Goal: Complete application form: Complete application form

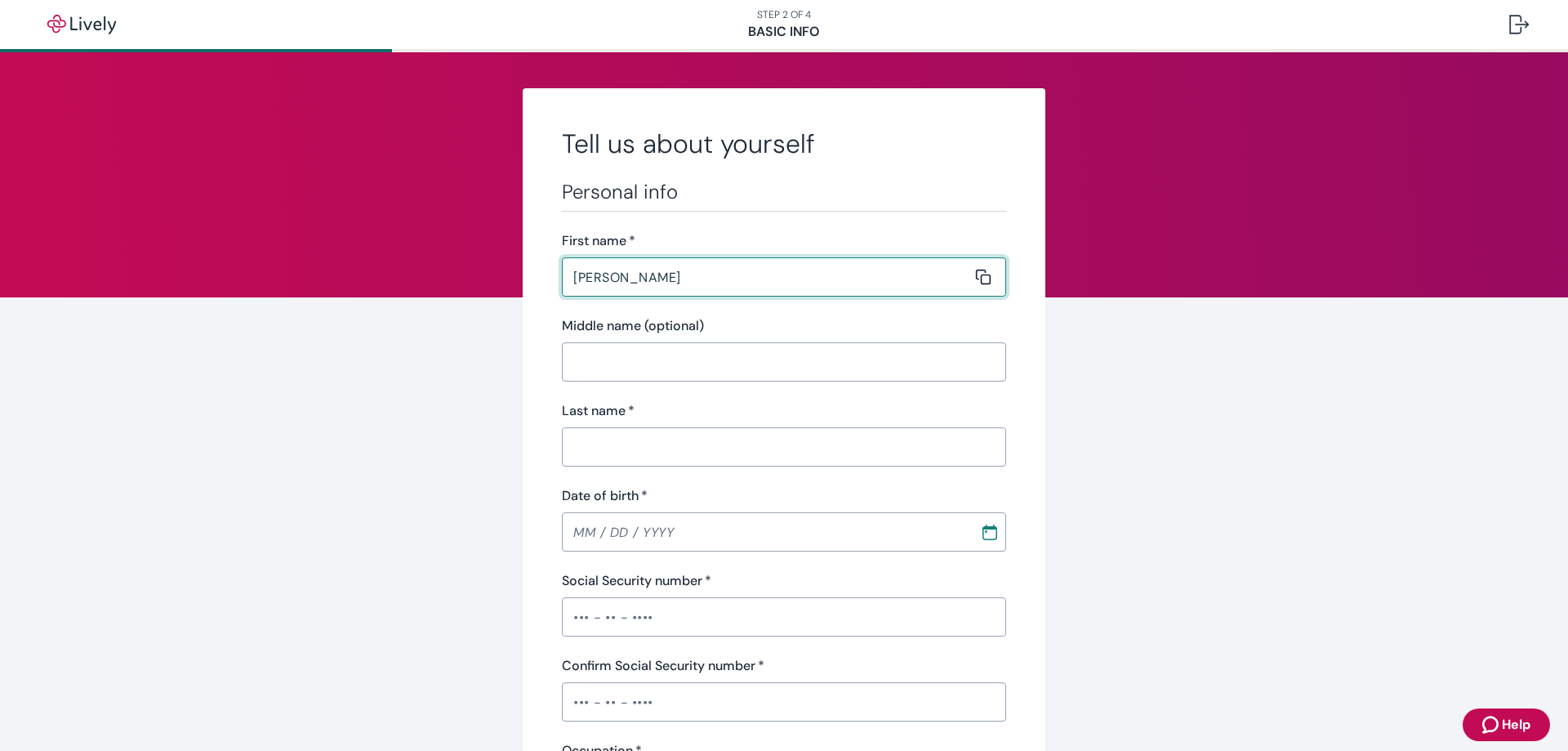
type input "[PERSON_NAME]"
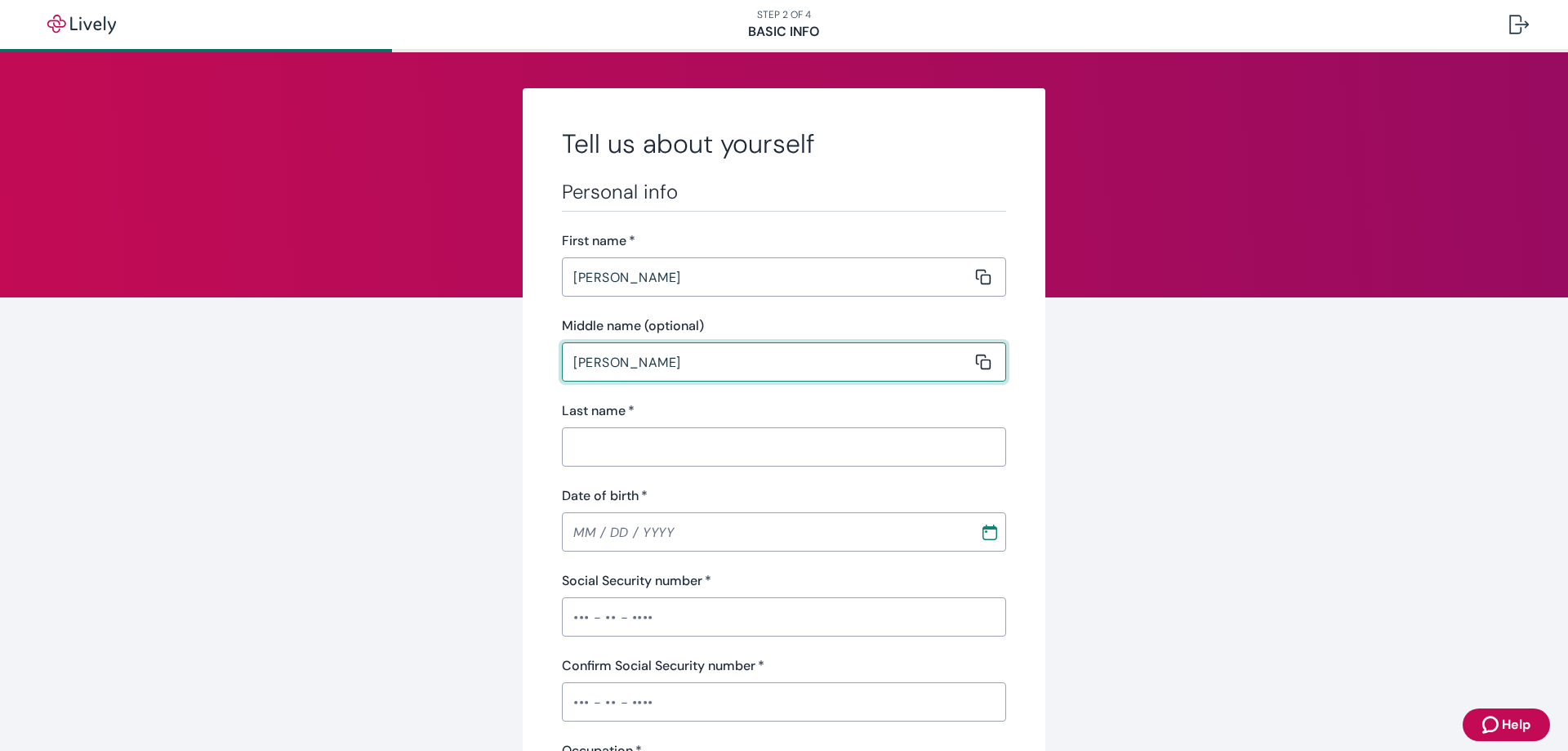
type input "[PERSON_NAME]"
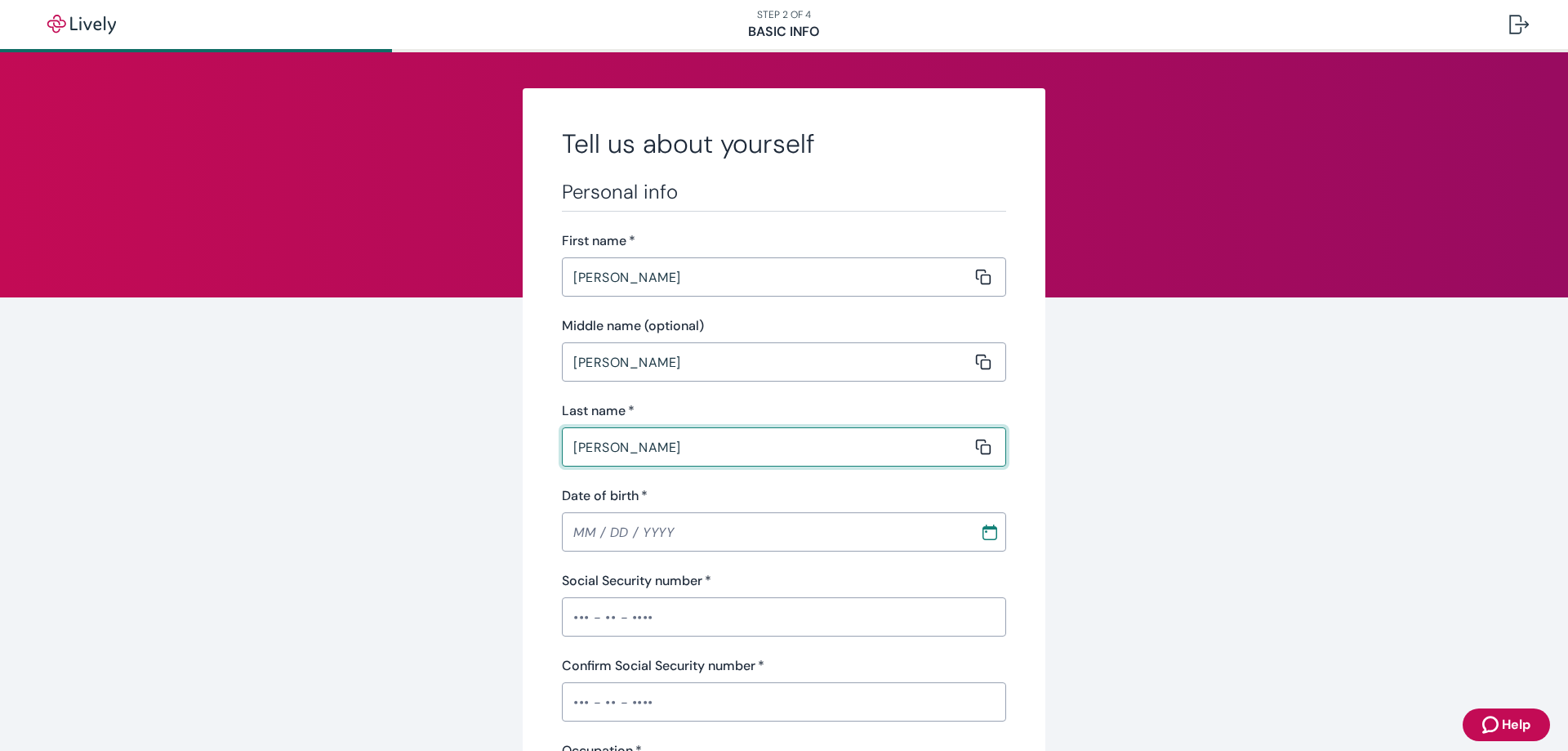
type input "[PERSON_NAME]"
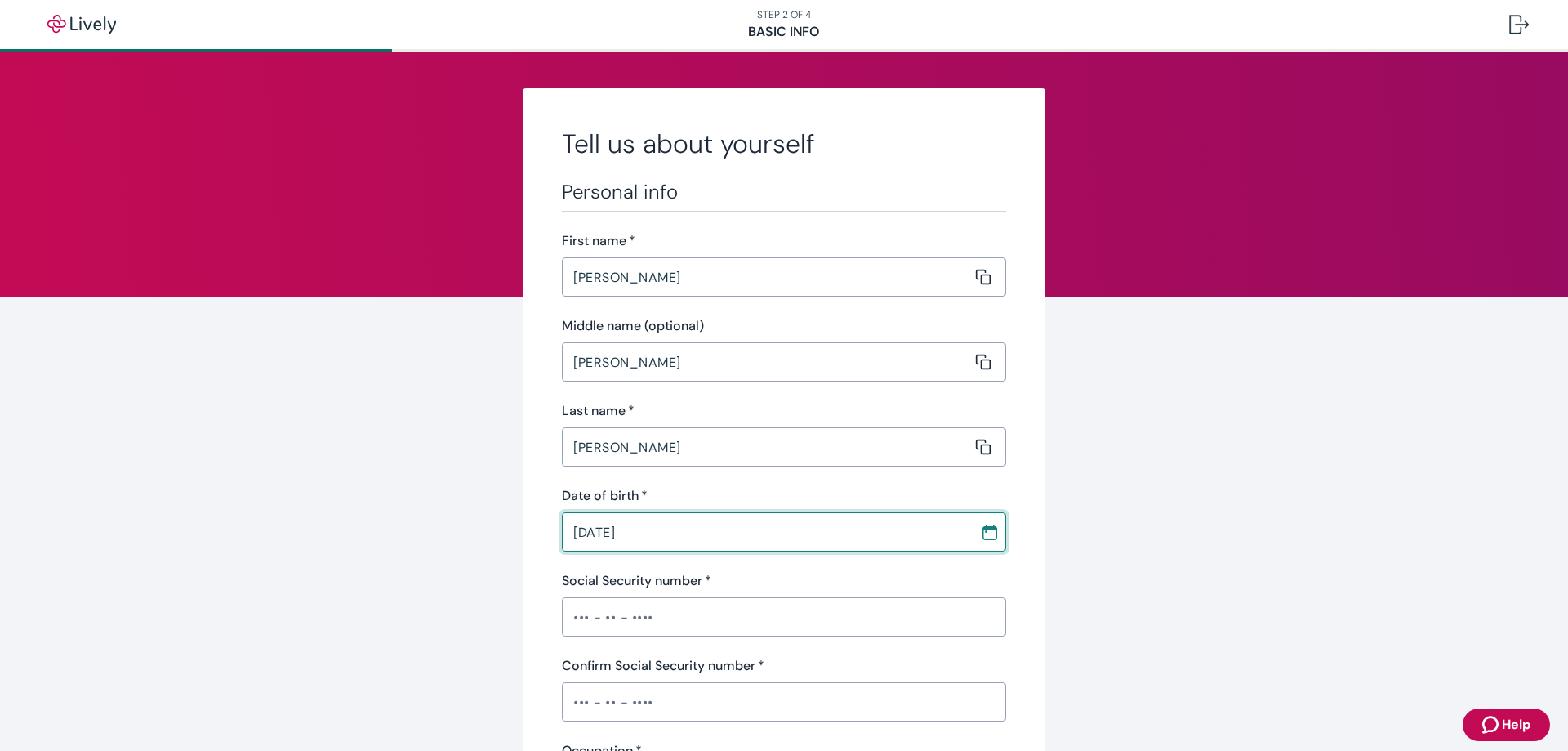
type input "[DATE]"
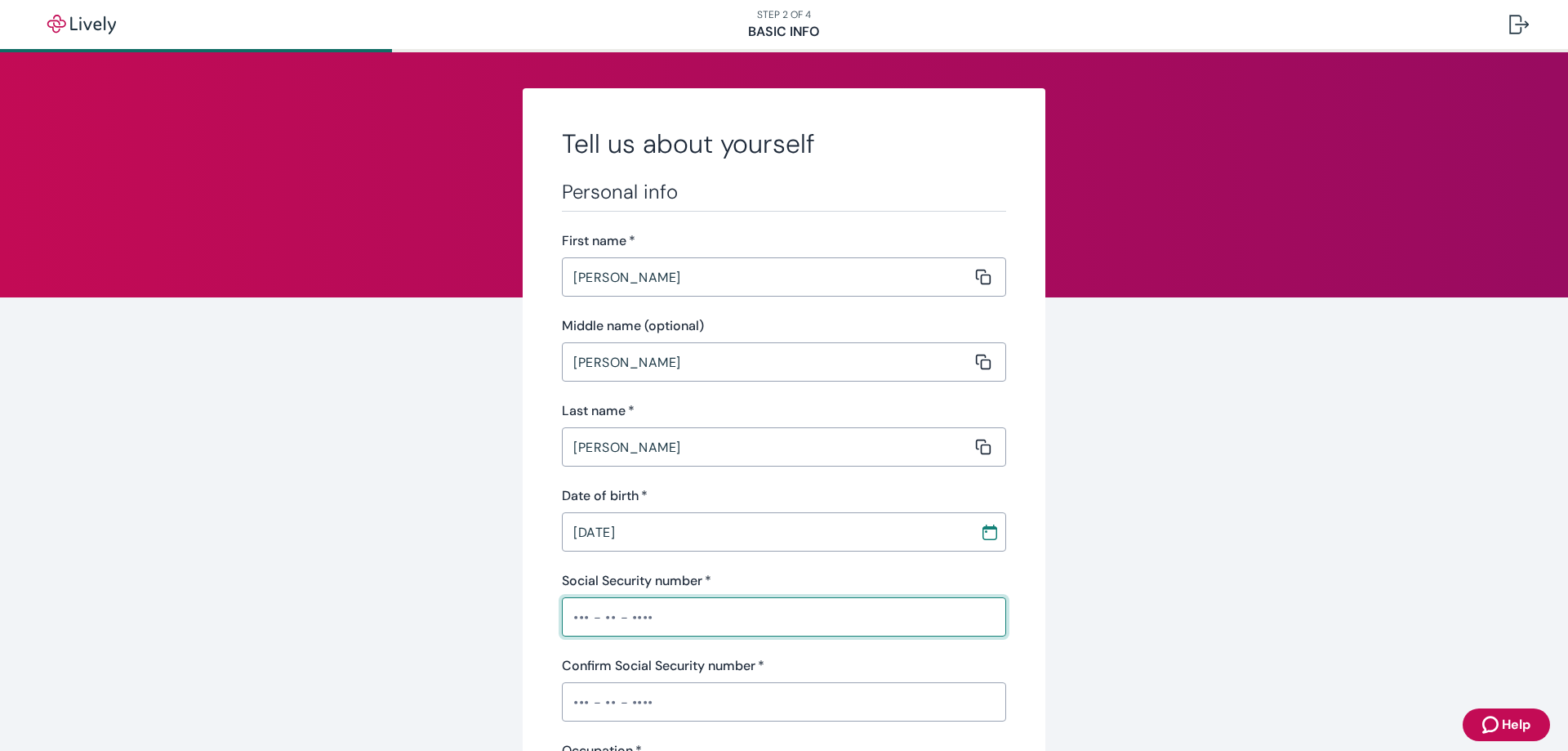
type input "•"
type input "•••-••-2055"
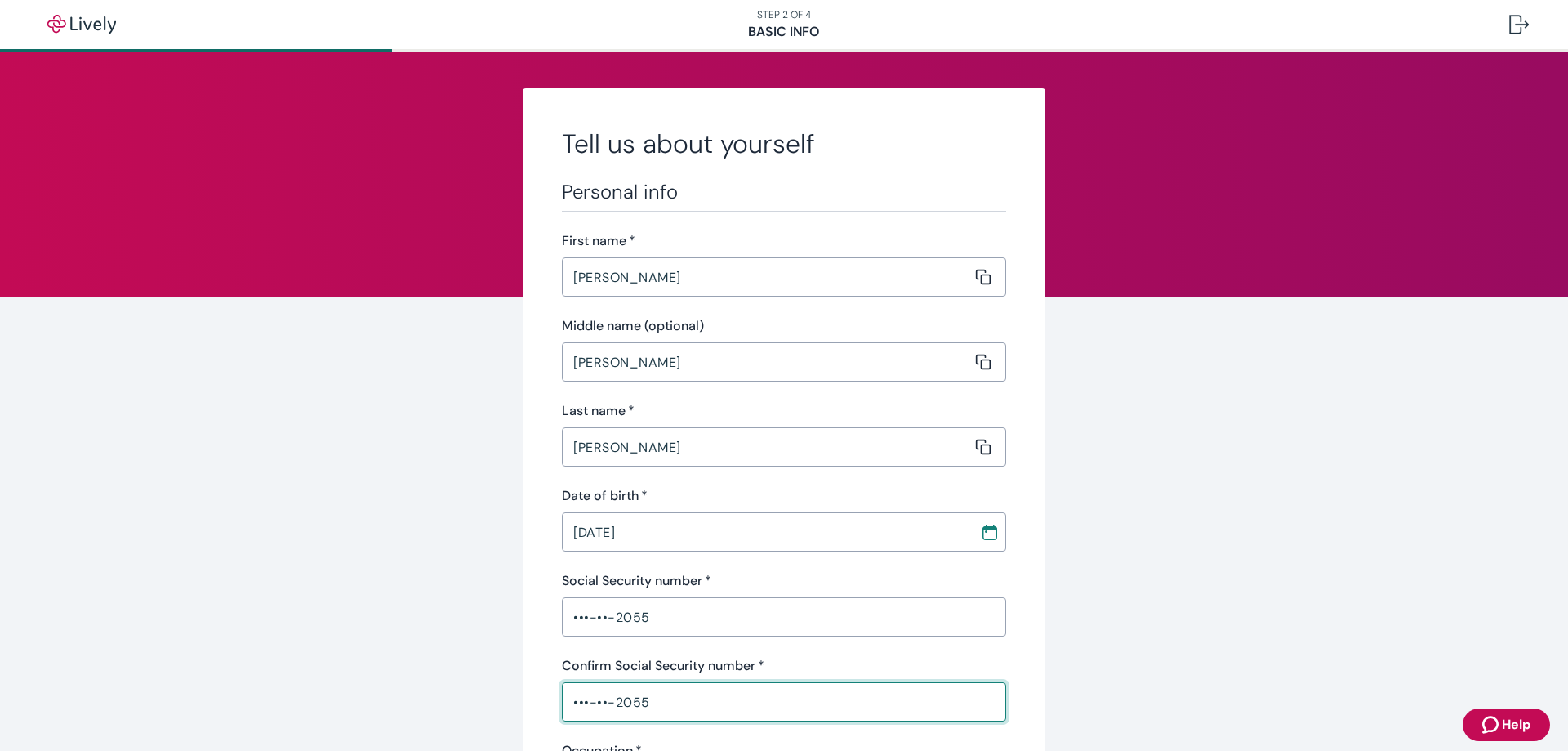
type input "•••-••-2055"
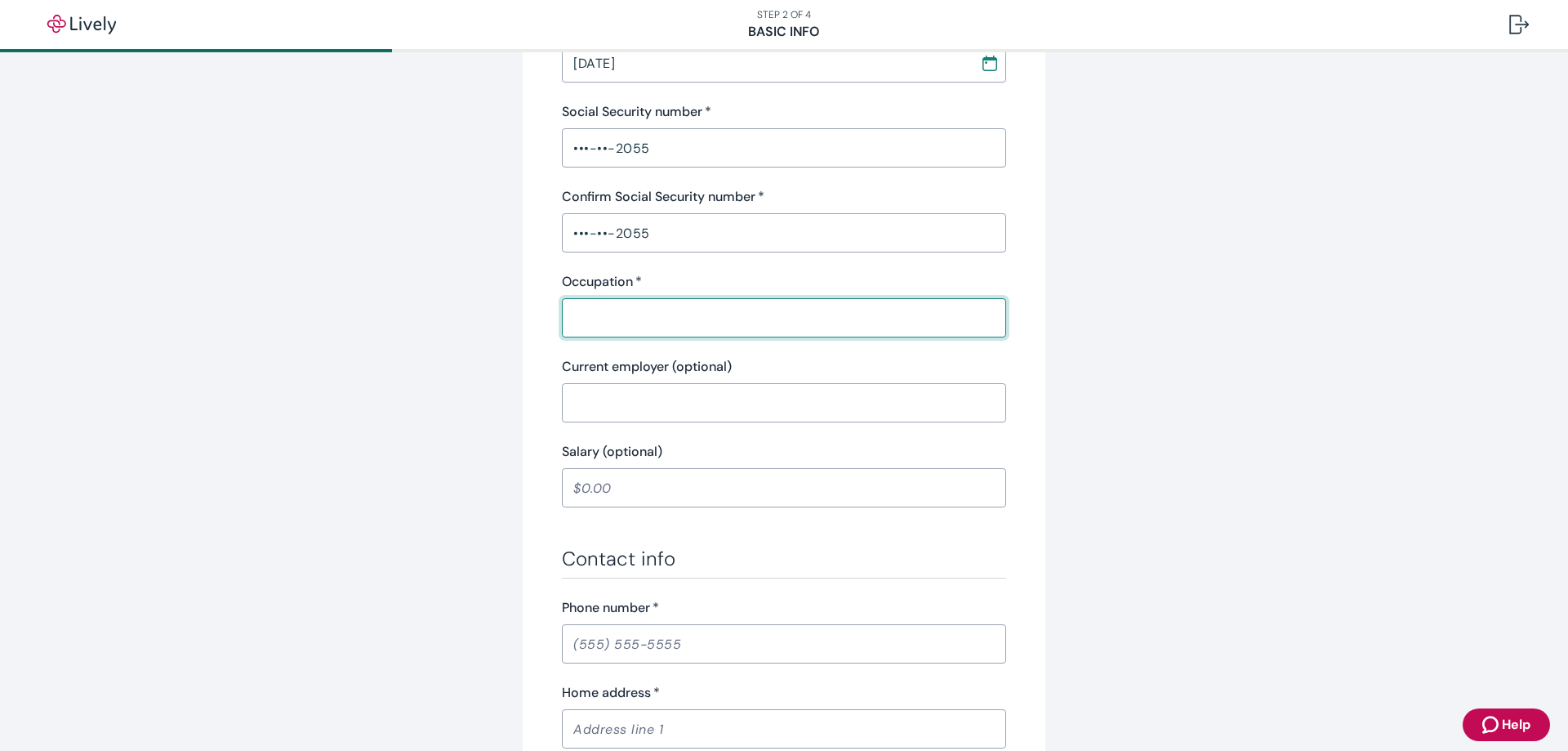
scroll to position [713, 0]
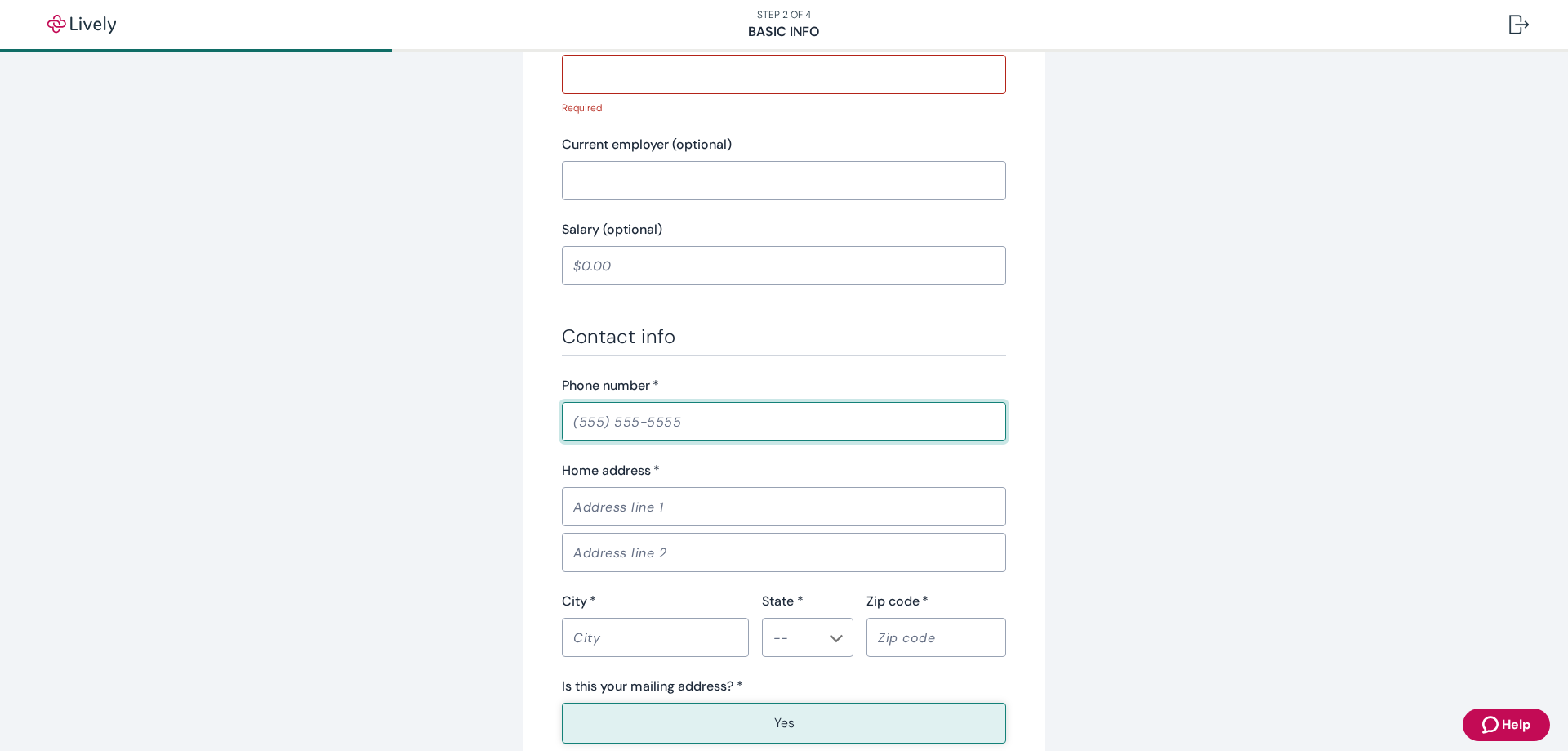
click at [698, 393] on div "Phone number   * ​" at bounding box center [784, 408] width 444 height 65
type input "[PHONE_NUMBER]"
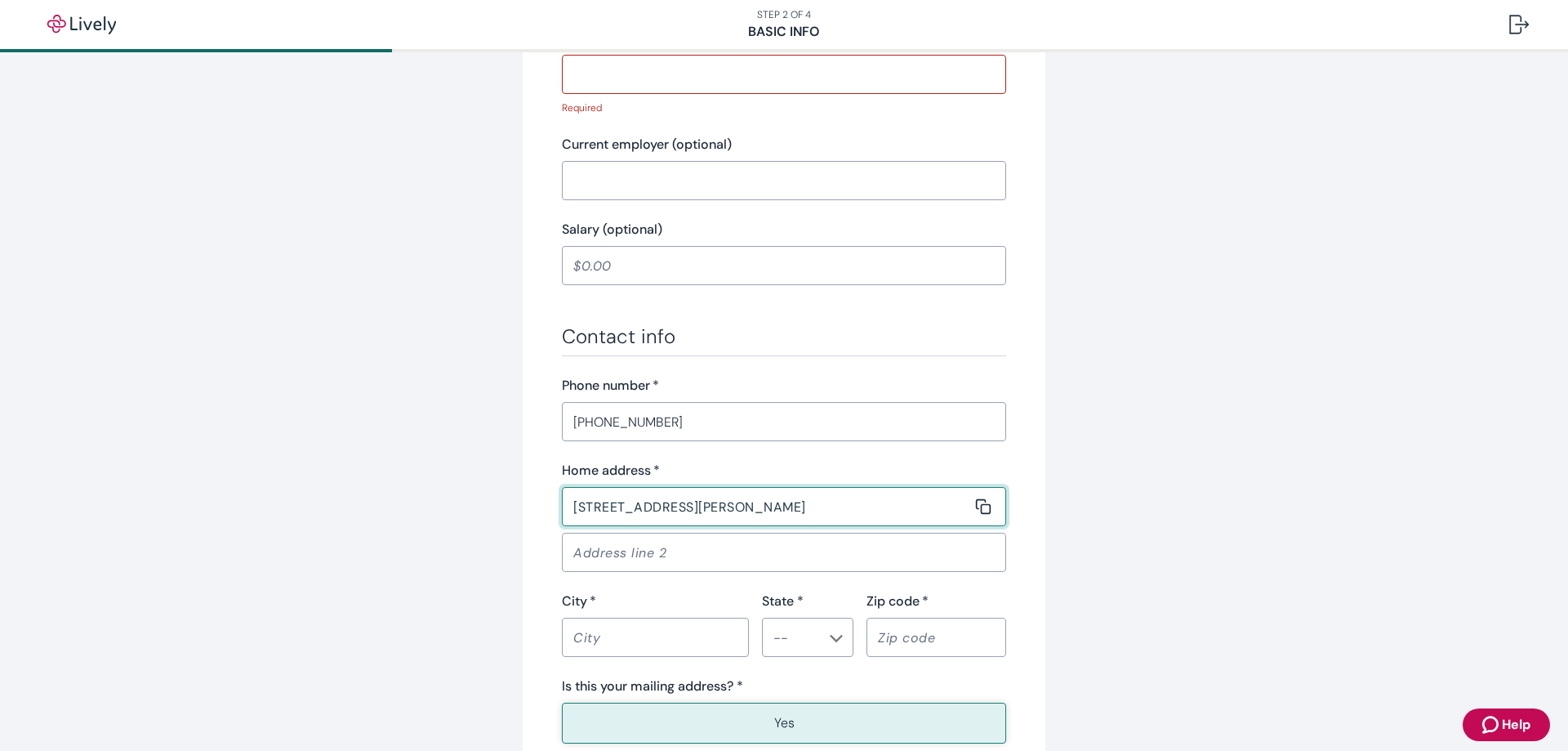
type input "[STREET_ADDRESS][PERSON_NAME]"
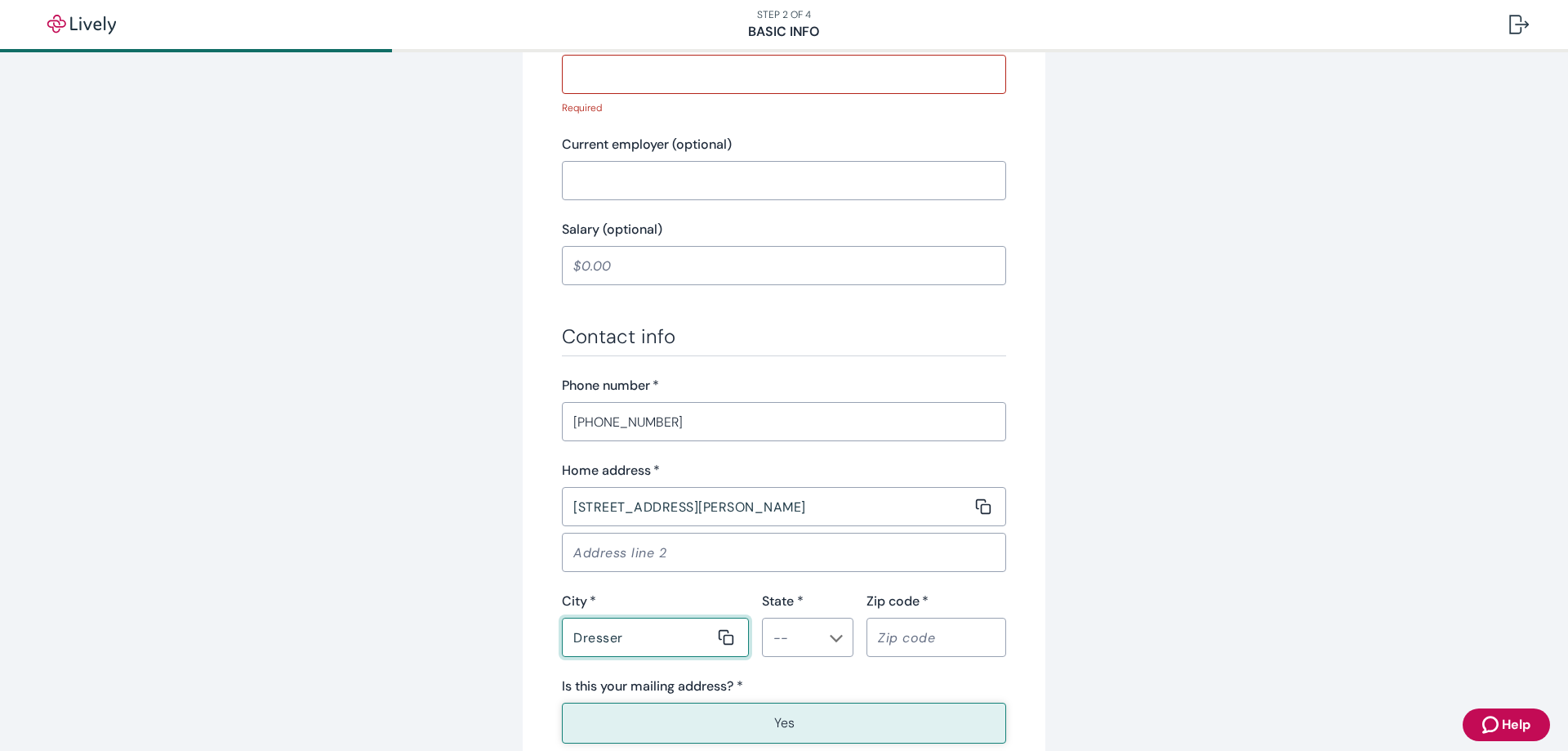
type input "Dresser"
click at [786, 563] on li "WI" at bounding box center [801, 567] width 91 height 30
type input "WI"
click at [914, 634] on input "Zip code   *" at bounding box center [930, 638] width 128 height 33
type input "54009"
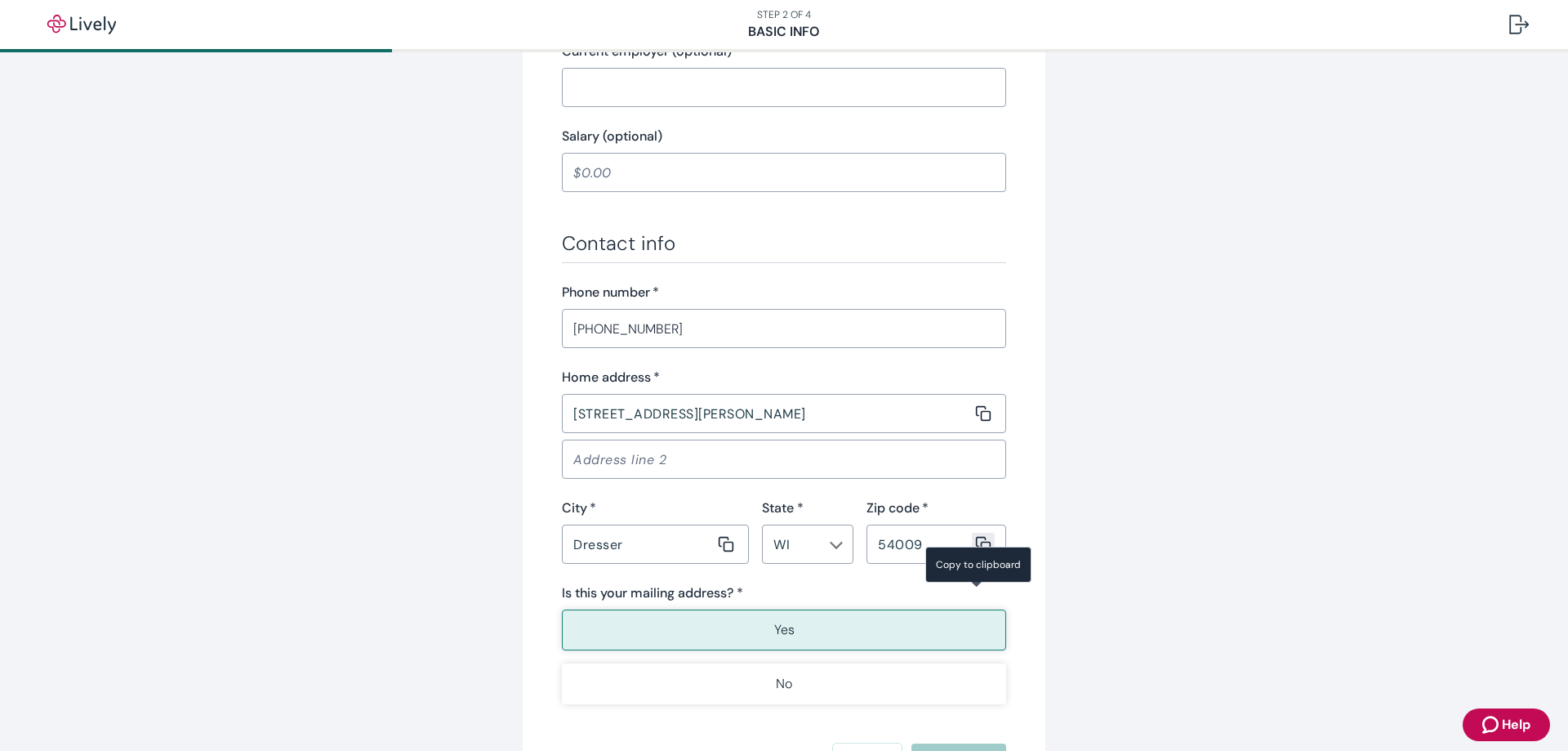
scroll to position [962, 0]
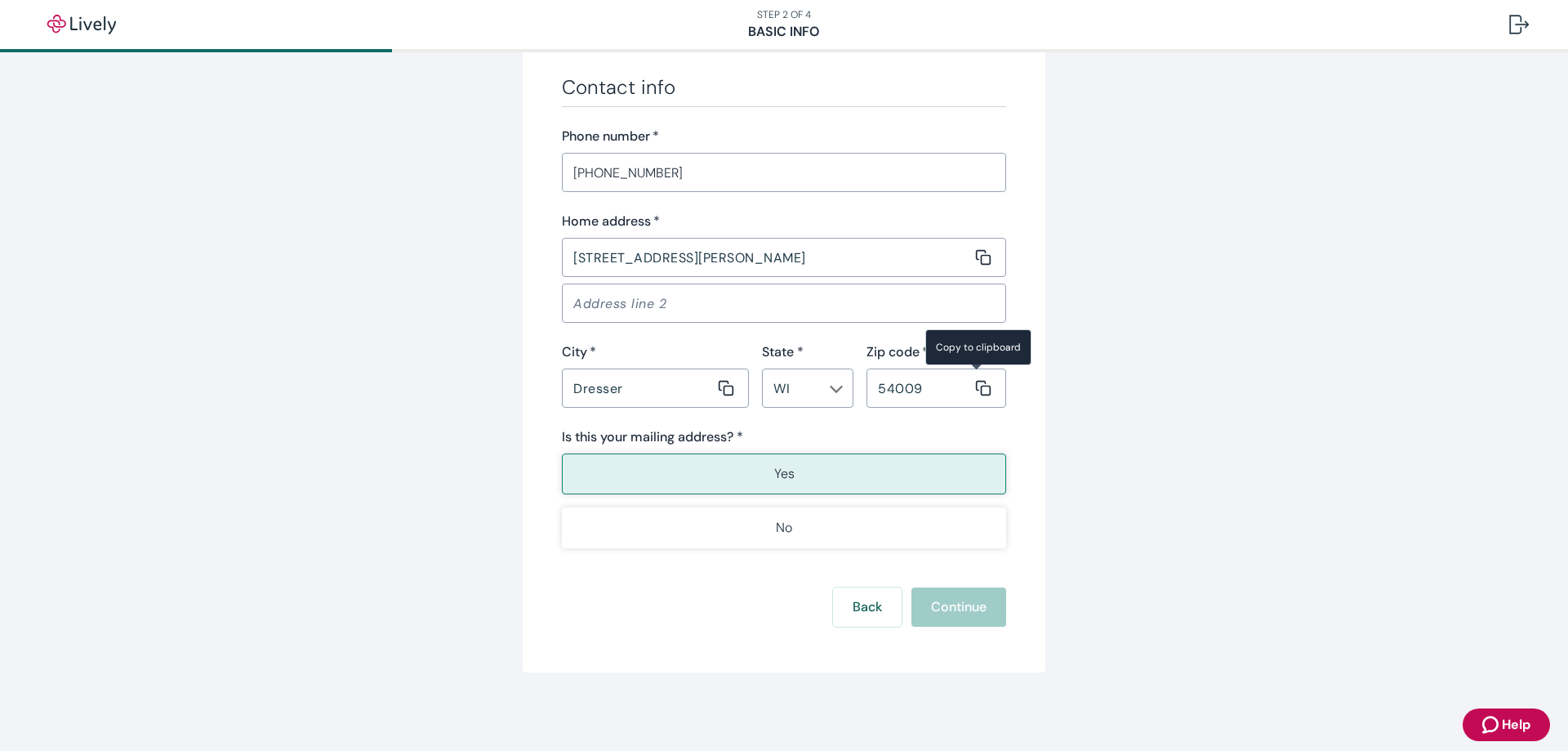
click at [640, 480] on button "Yes" at bounding box center [784, 473] width 444 height 41
click at [821, 471] on button "Yes" at bounding box center [784, 473] width 444 height 41
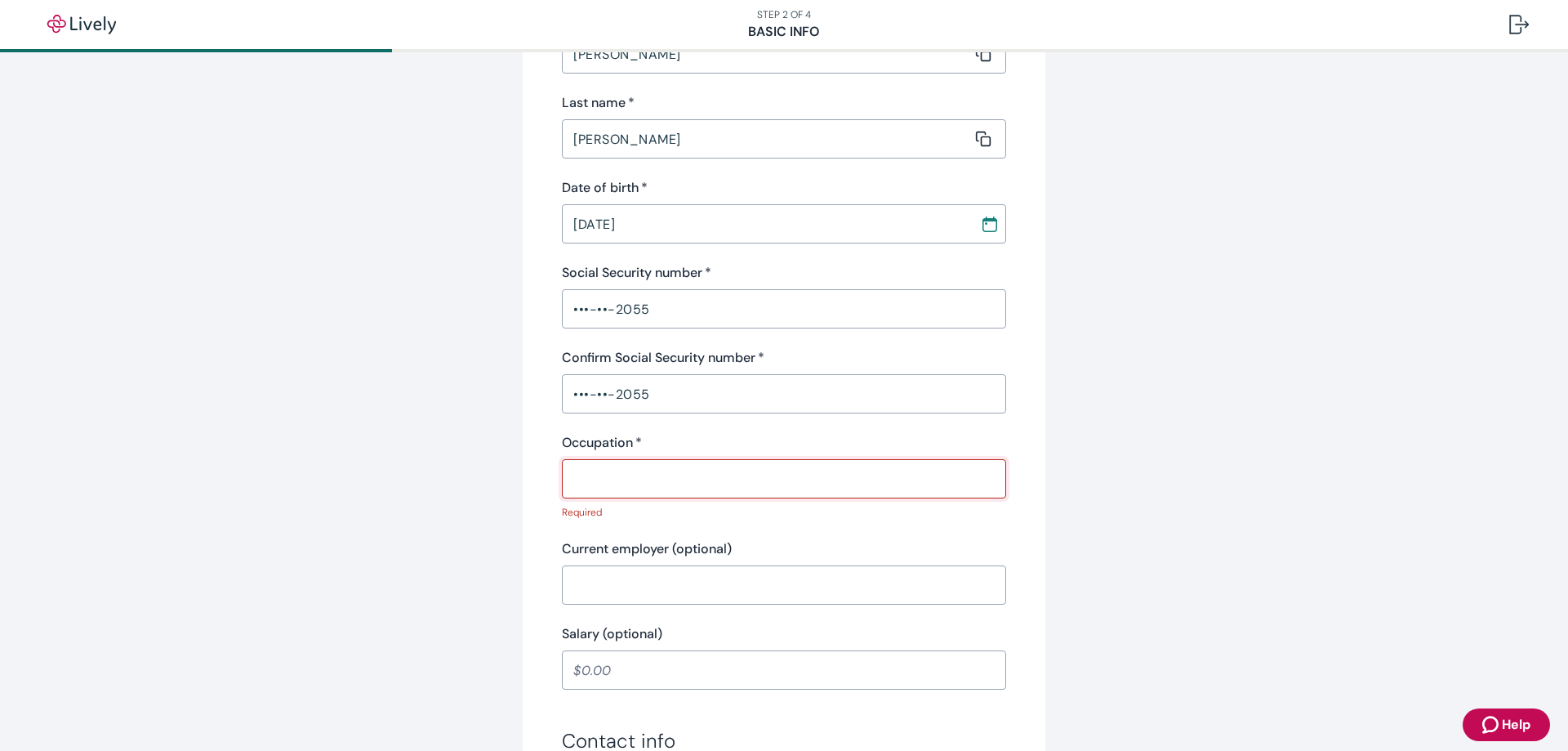
click at [817, 472] on input "Occupation   *" at bounding box center [778, 479] width 433 height 33
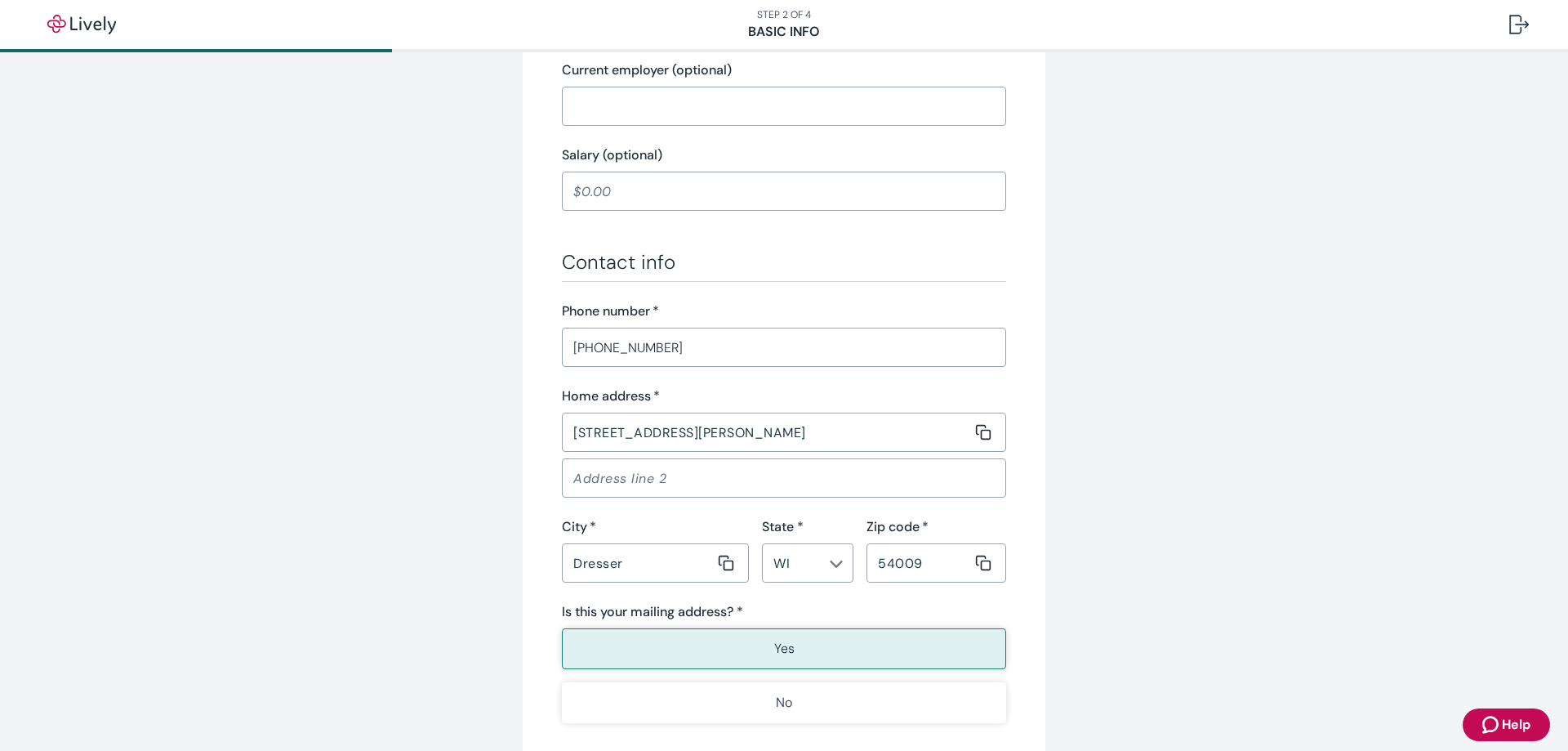
scroll to position [941, 0]
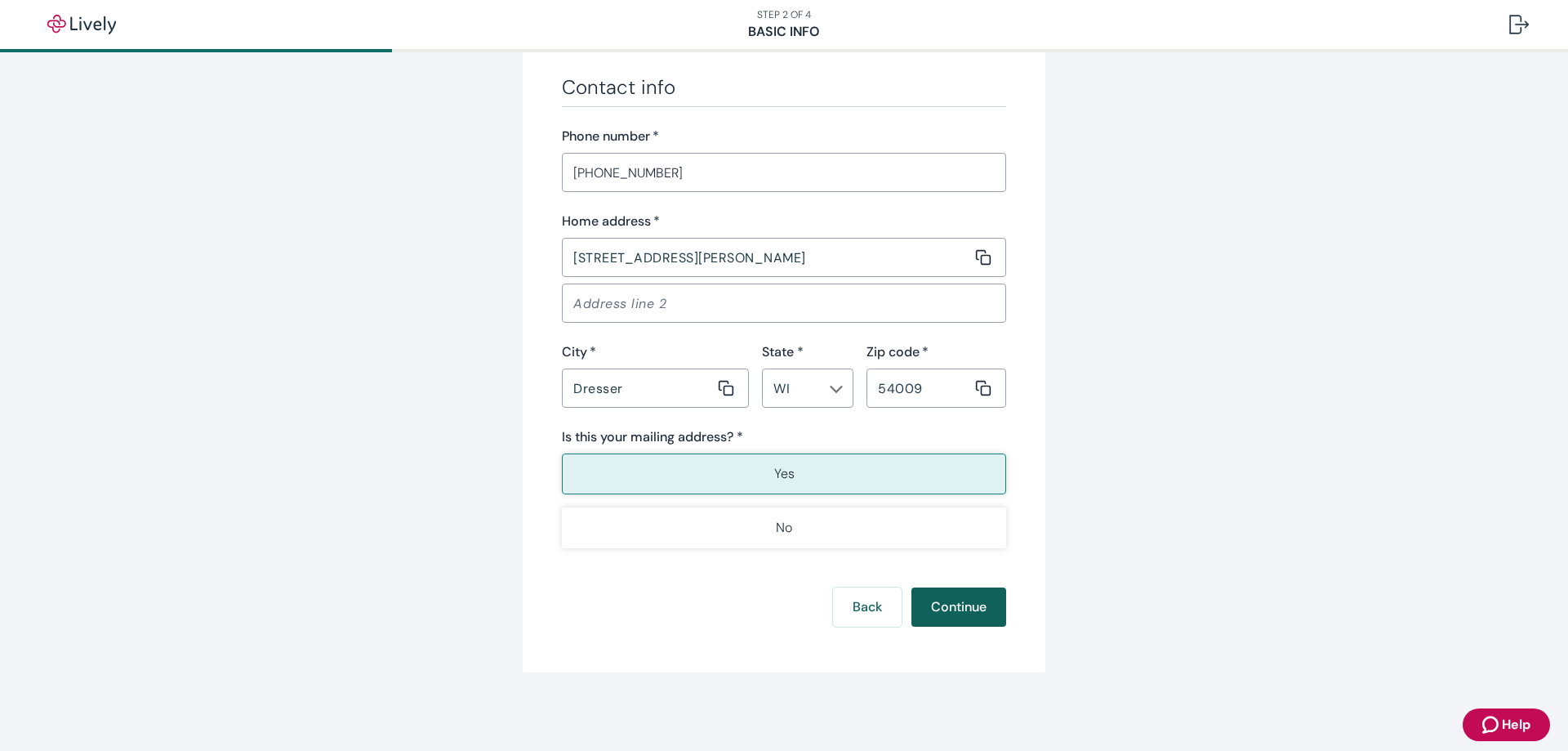
type input "Accountant"
click at [963, 607] on button "Continue" at bounding box center [958, 607] width 95 height 39
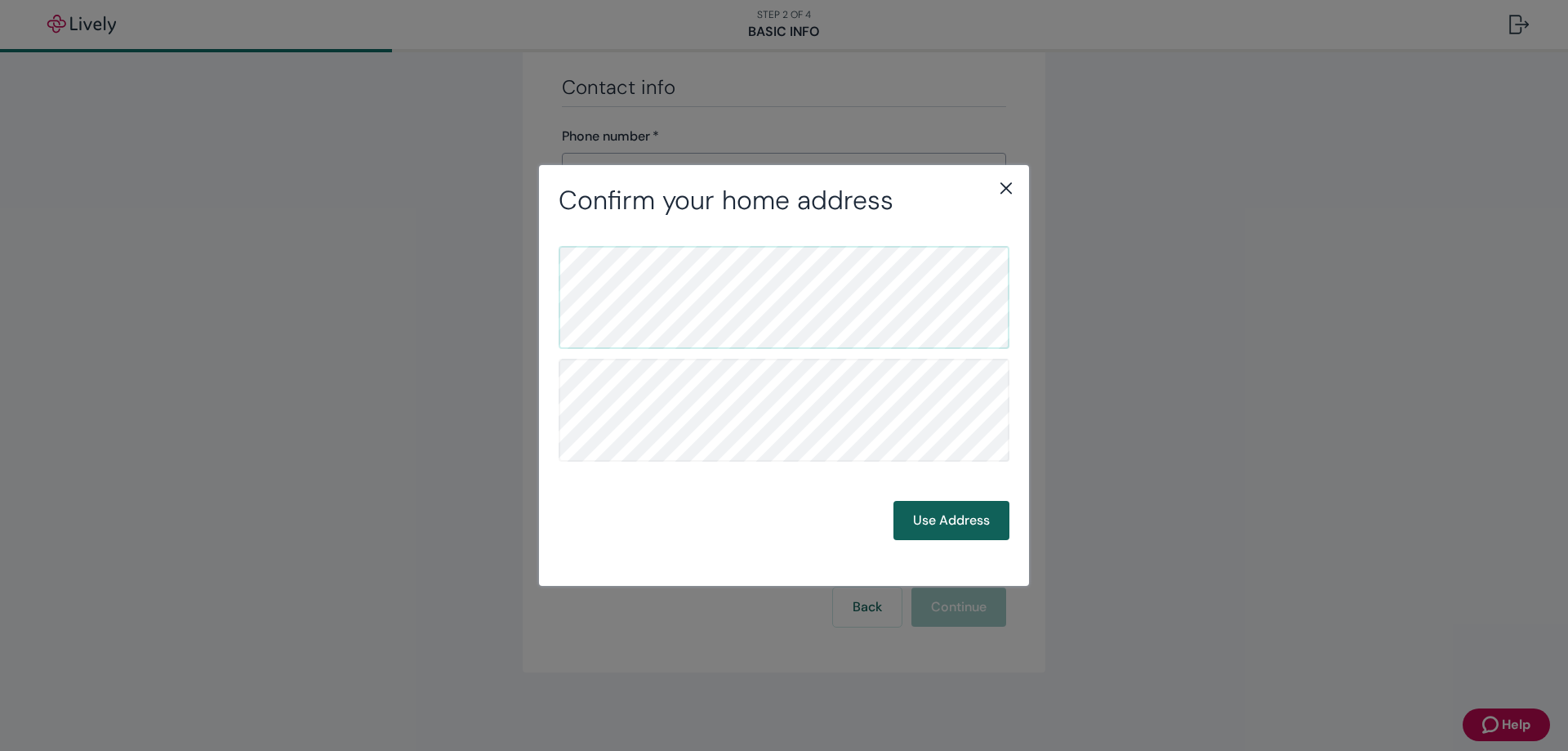
click at [955, 522] on button "Use Address" at bounding box center [951, 520] width 116 height 39
click at [928, 523] on button "Use Address" at bounding box center [951, 520] width 116 height 39
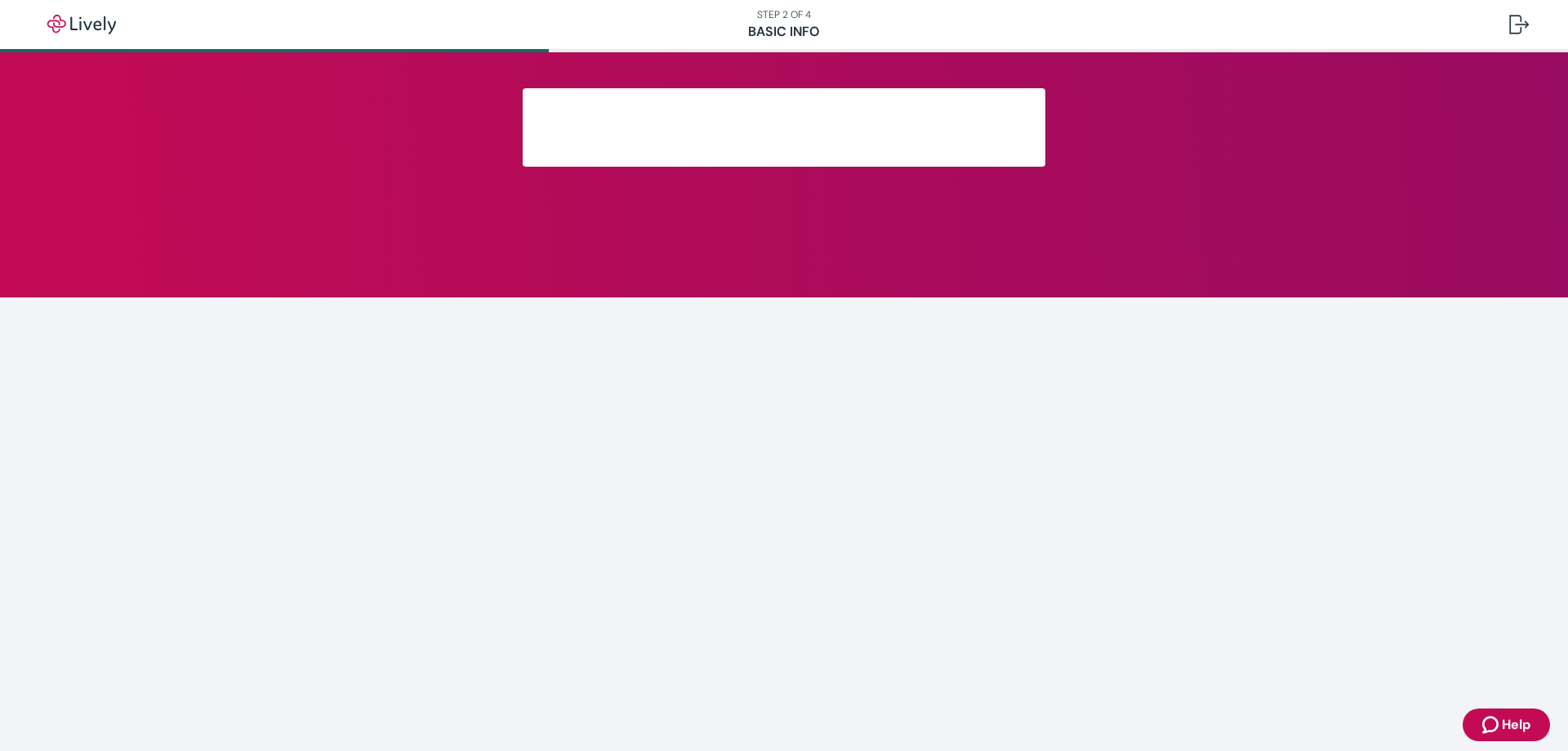
scroll to position [176, 0]
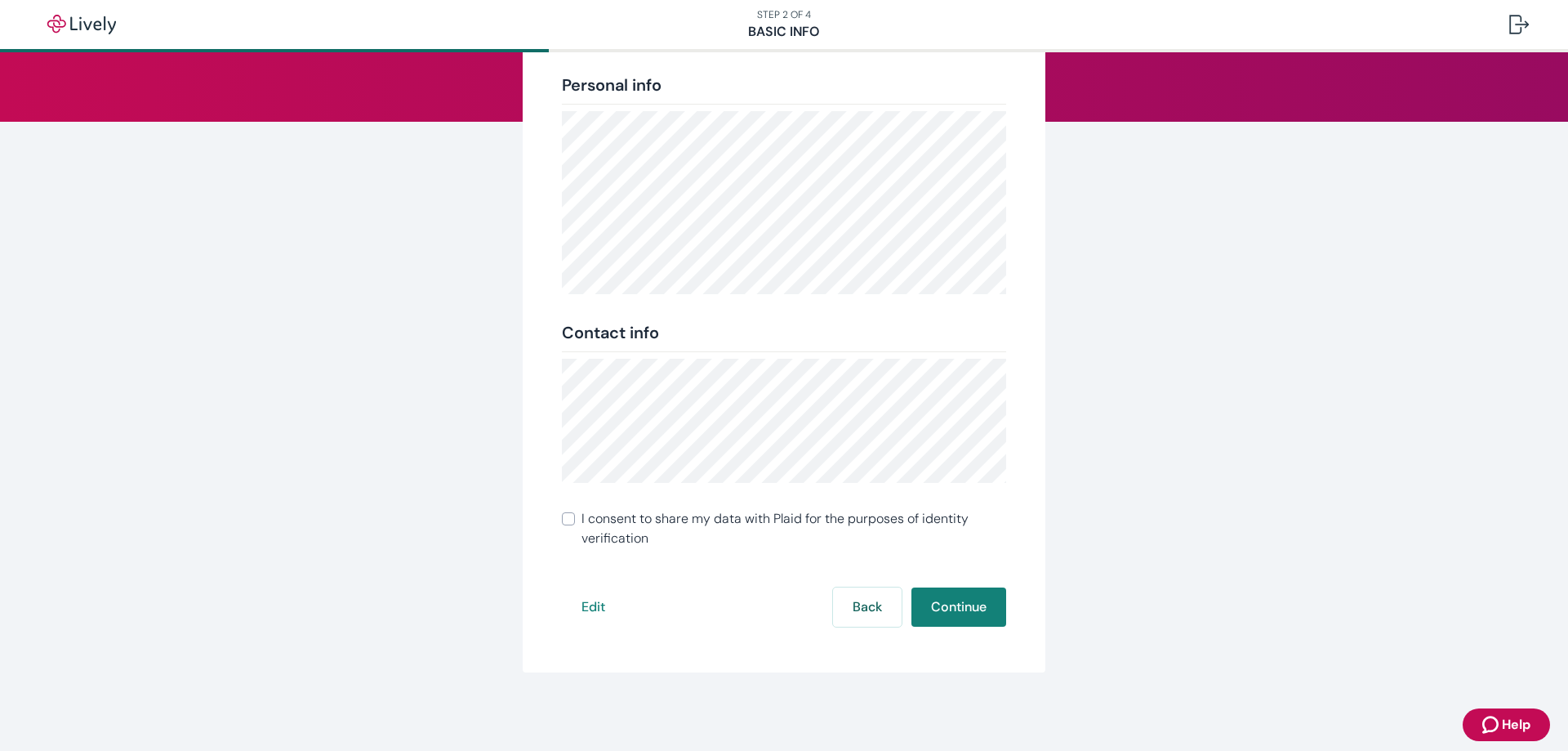
click at [562, 513] on input "I consent to share my data with Plaid for the purposes of identity verification" at bounding box center [568, 519] width 13 height 13
checkbox input "true"
click at [965, 599] on button "Continue" at bounding box center [958, 607] width 95 height 39
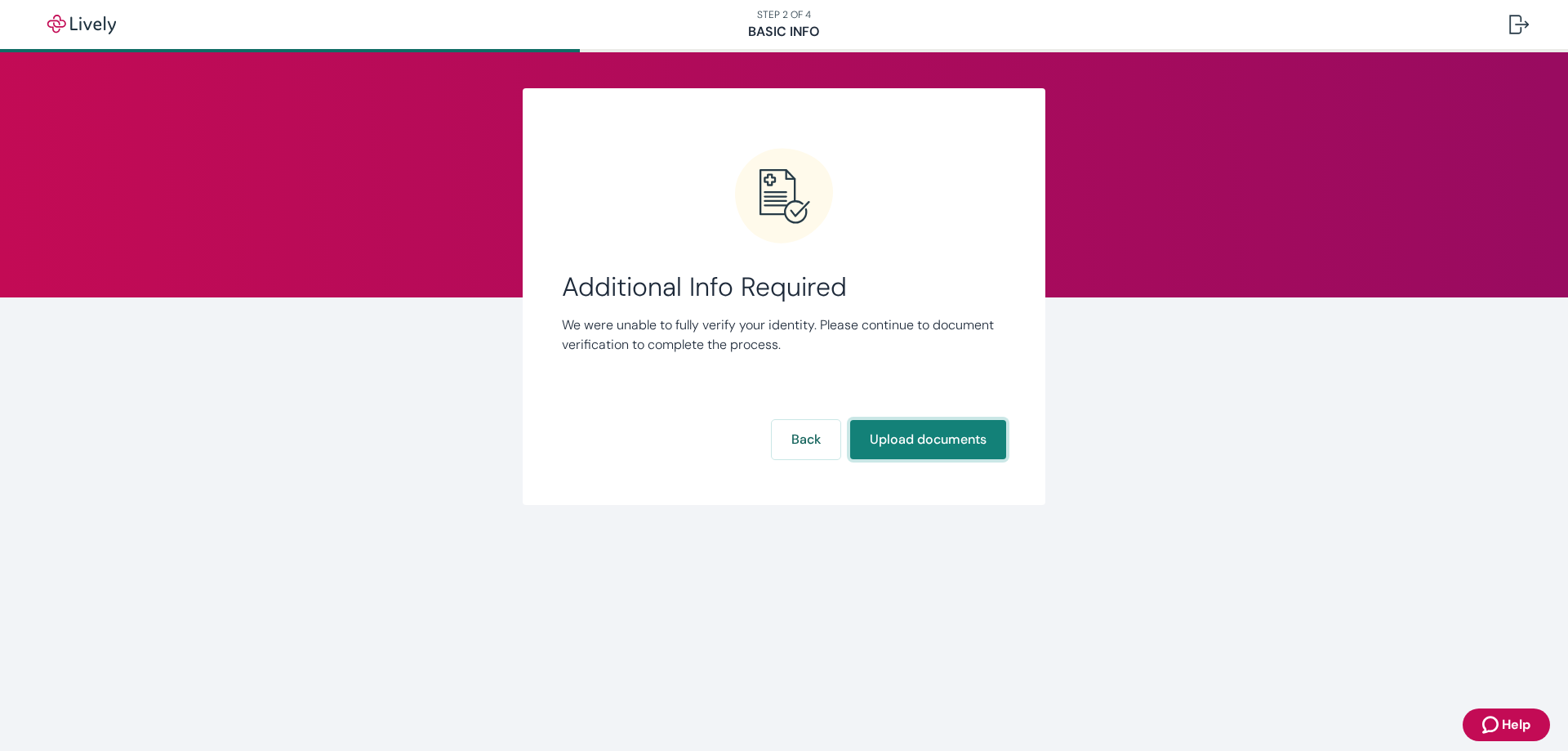
click at [891, 433] on button "Upload documents" at bounding box center [927, 439] width 156 height 39
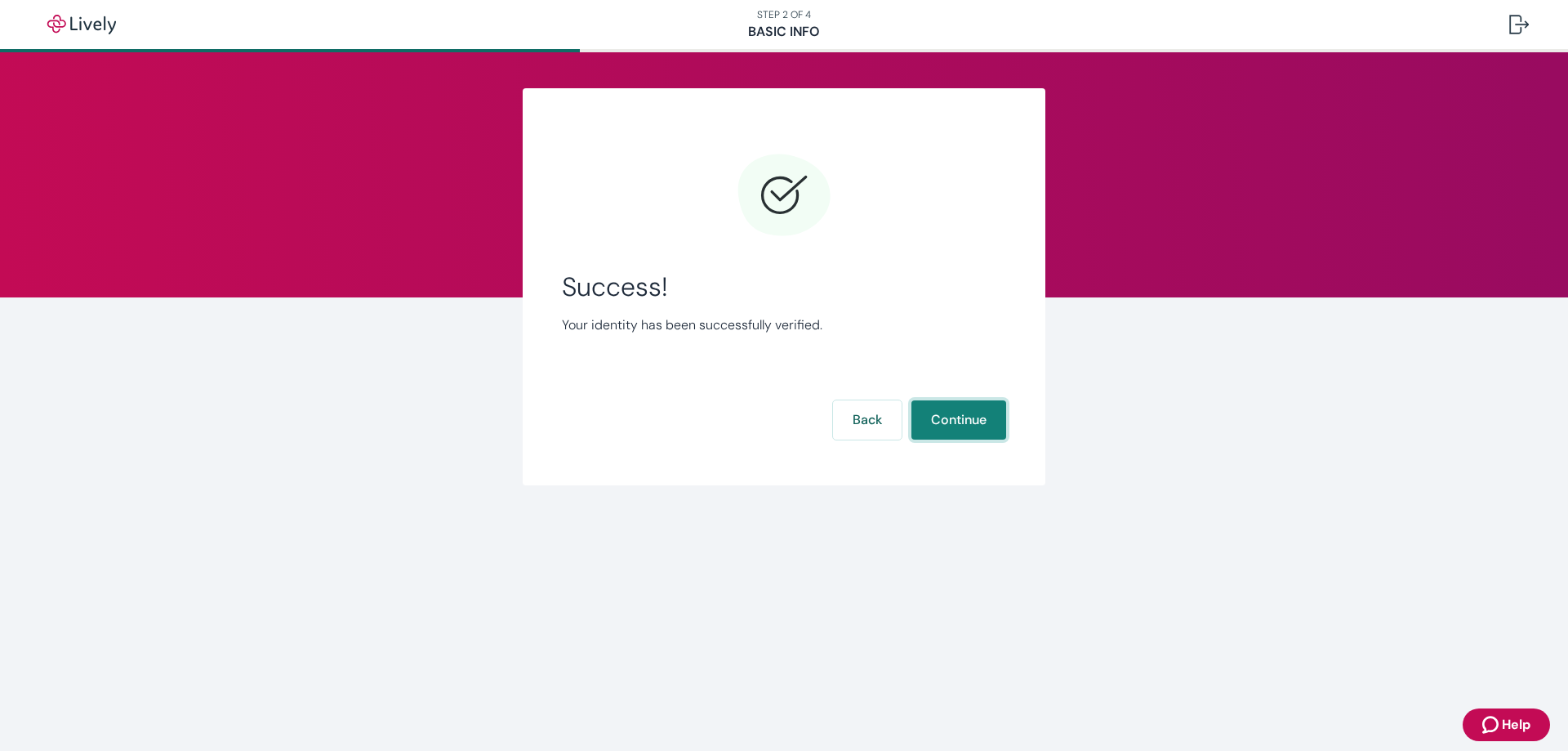
click at [970, 400] on button "Continue" at bounding box center [958, 419] width 95 height 39
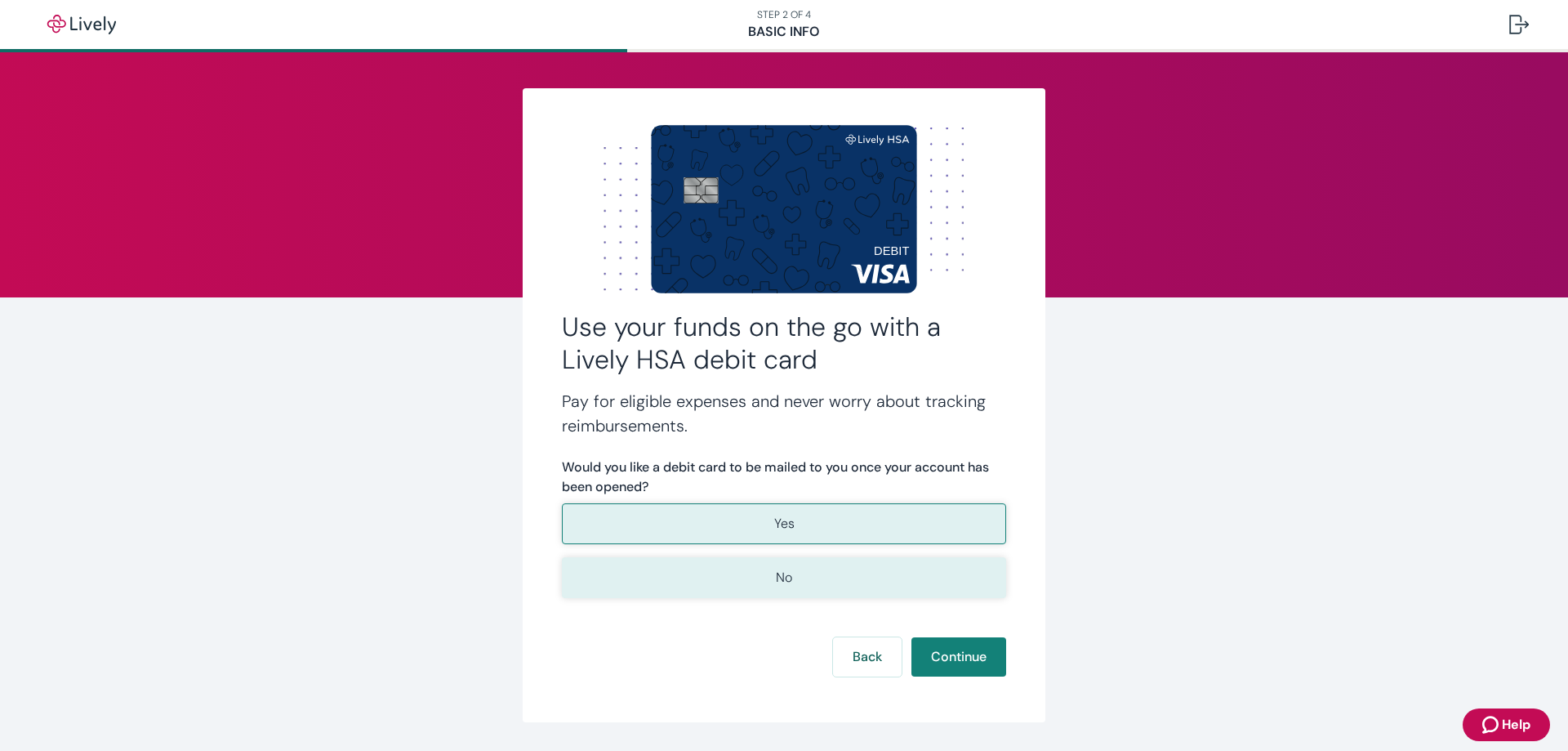
click at [907, 574] on button "No" at bounding box center [784, 577] width 444 height 41
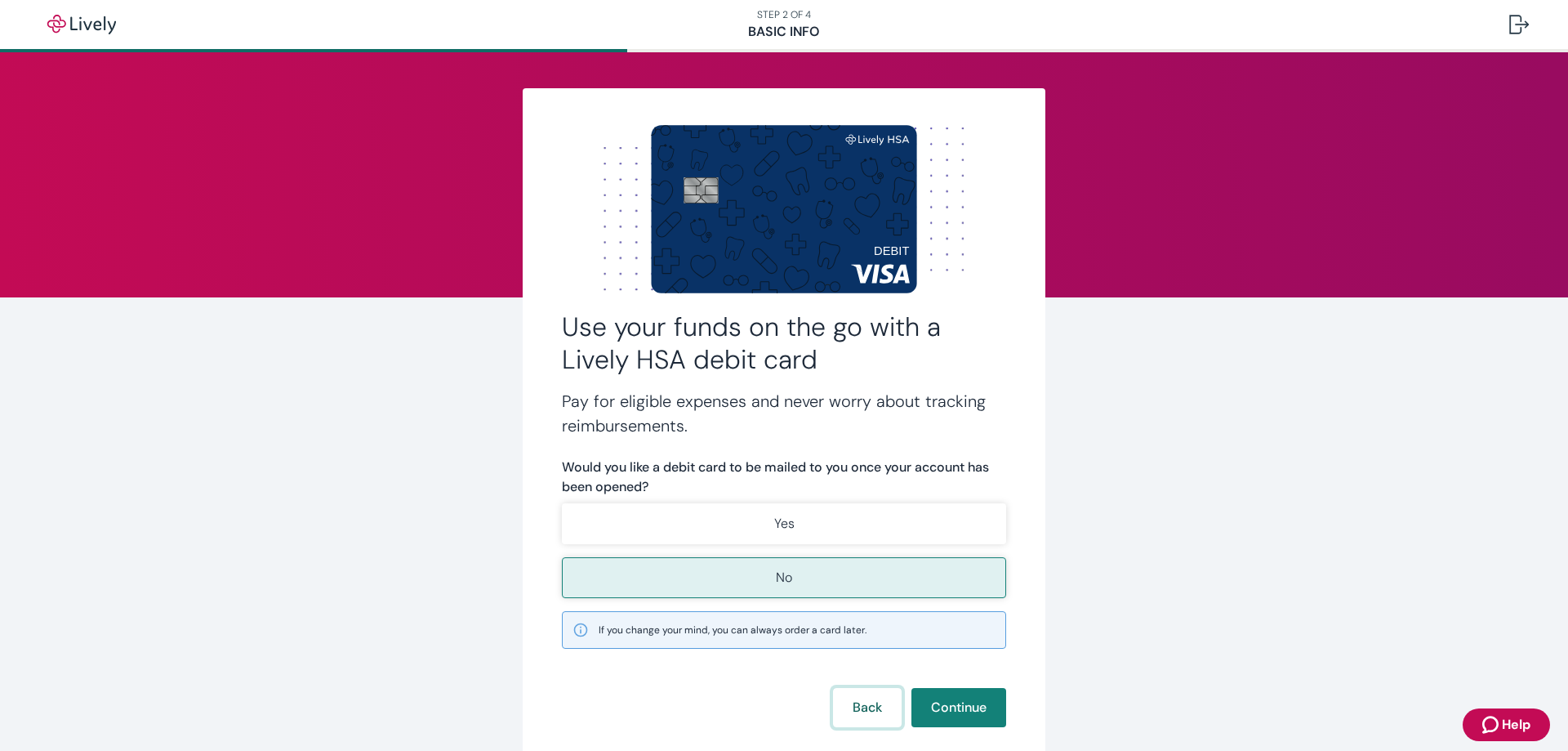
click at [865, 705] on button "Back" at bounding box center [867, 707] width 69 height 39
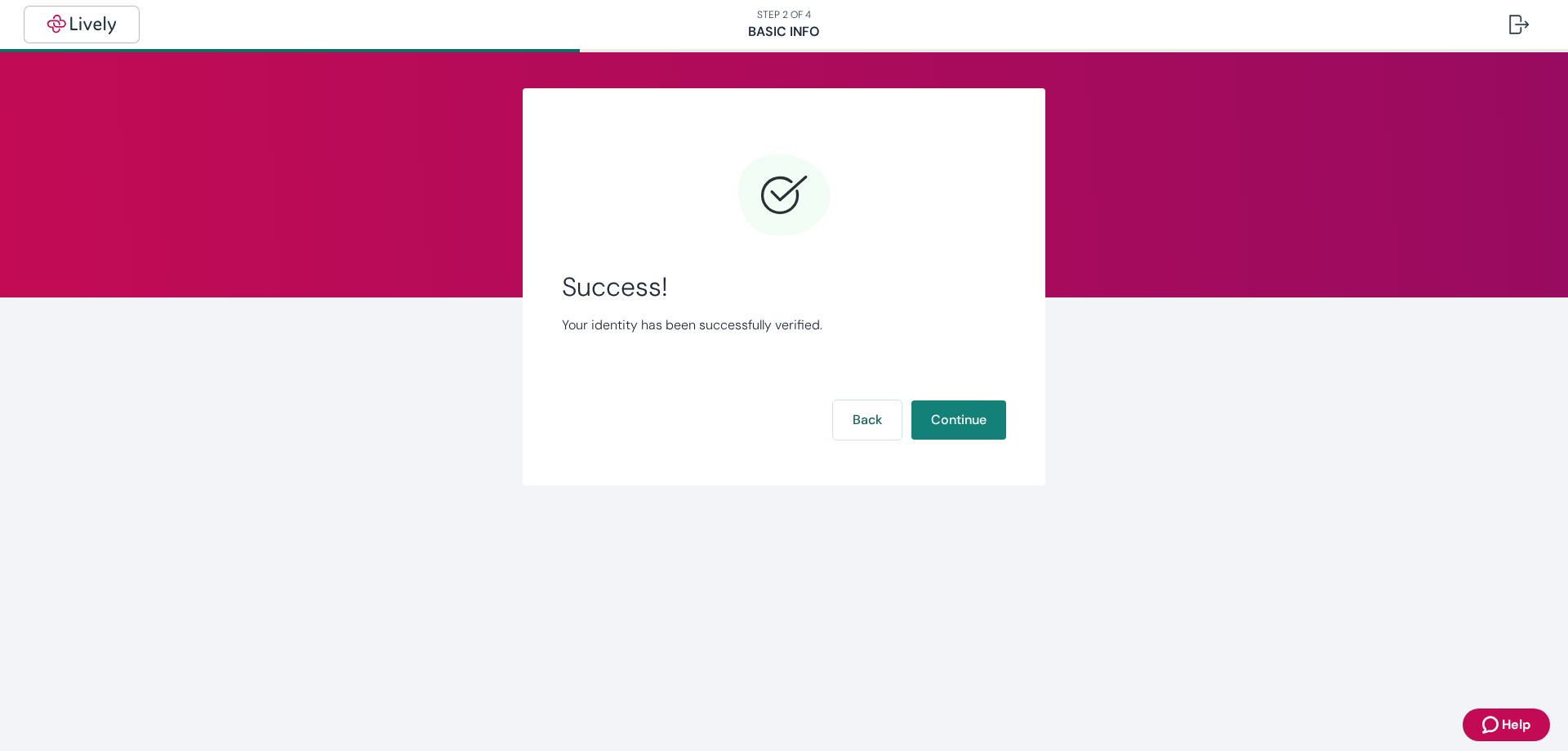
click at [93, 29] on img "button" at bounding box center [81, 24] width 91 height 20
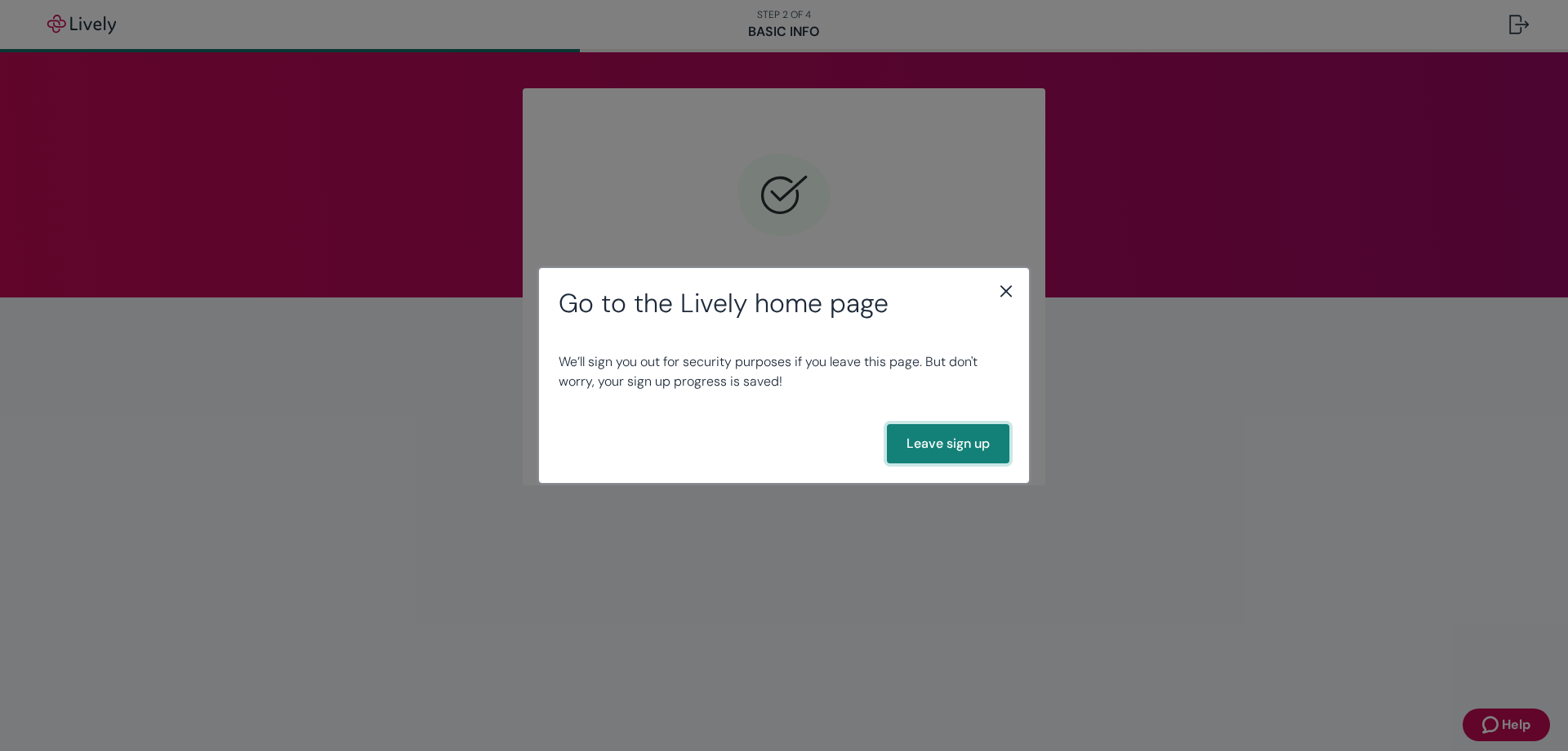
click at [966, 439] on button "Leave sign up" at bounding box center [948, 443] width 123 height 39
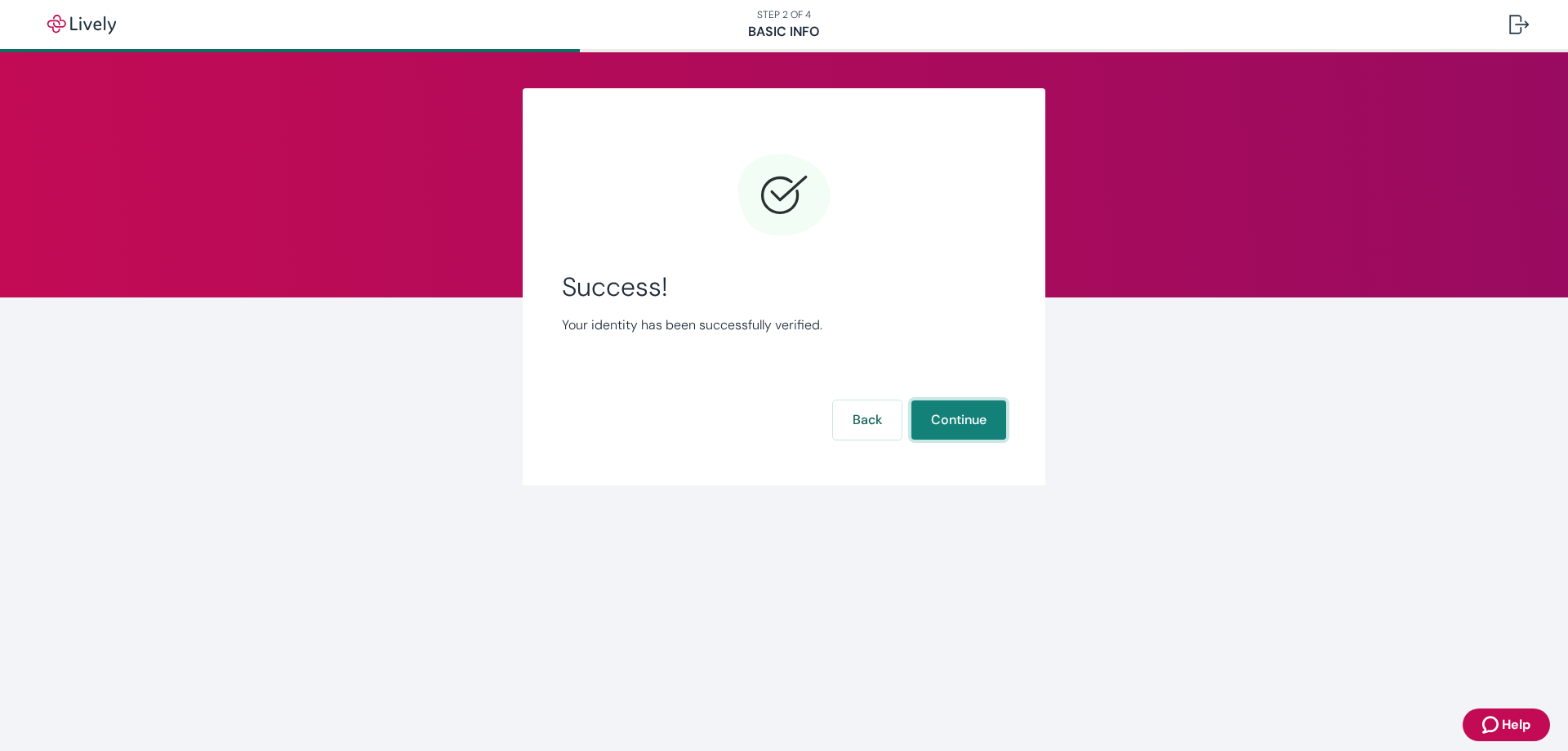
click at [979, 410] on button "Continue" at bounding box center [958, 419] width 95 height 39
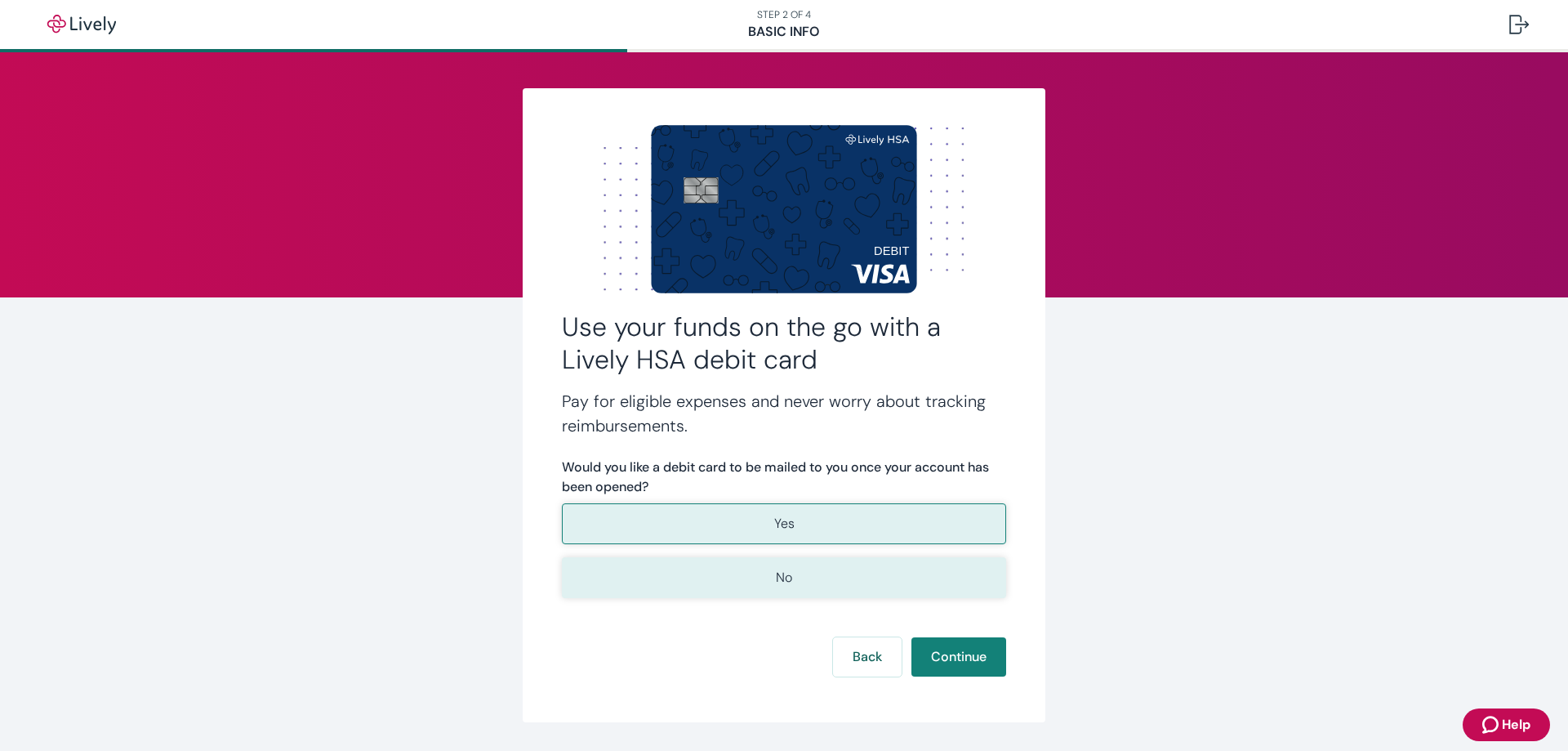
click at [854, 572] on button "No" at bounding box center [784, 577] width 444 height 41
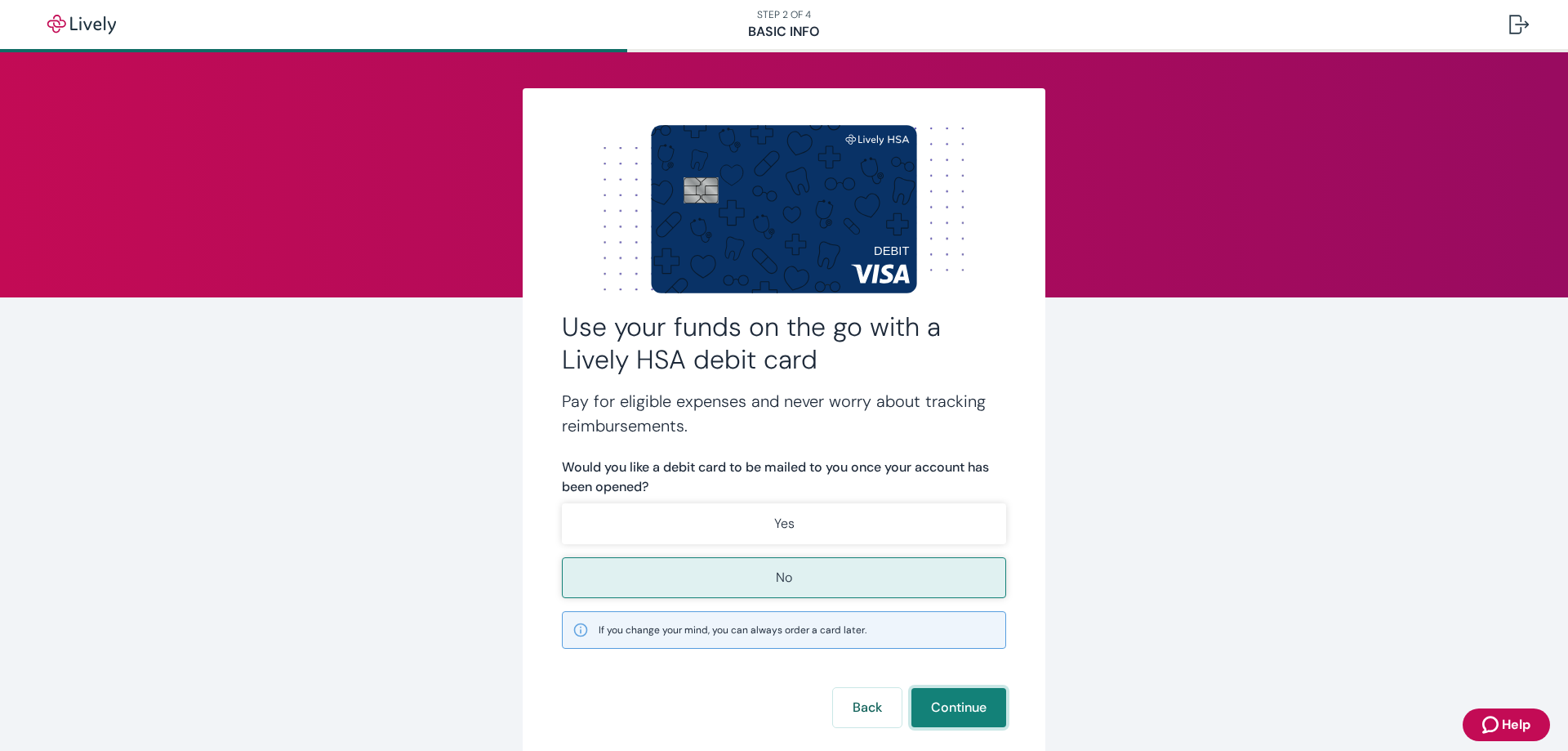
click at [960, 709] on button "Continue" at bounding box center [958, 707] width 95 height 39
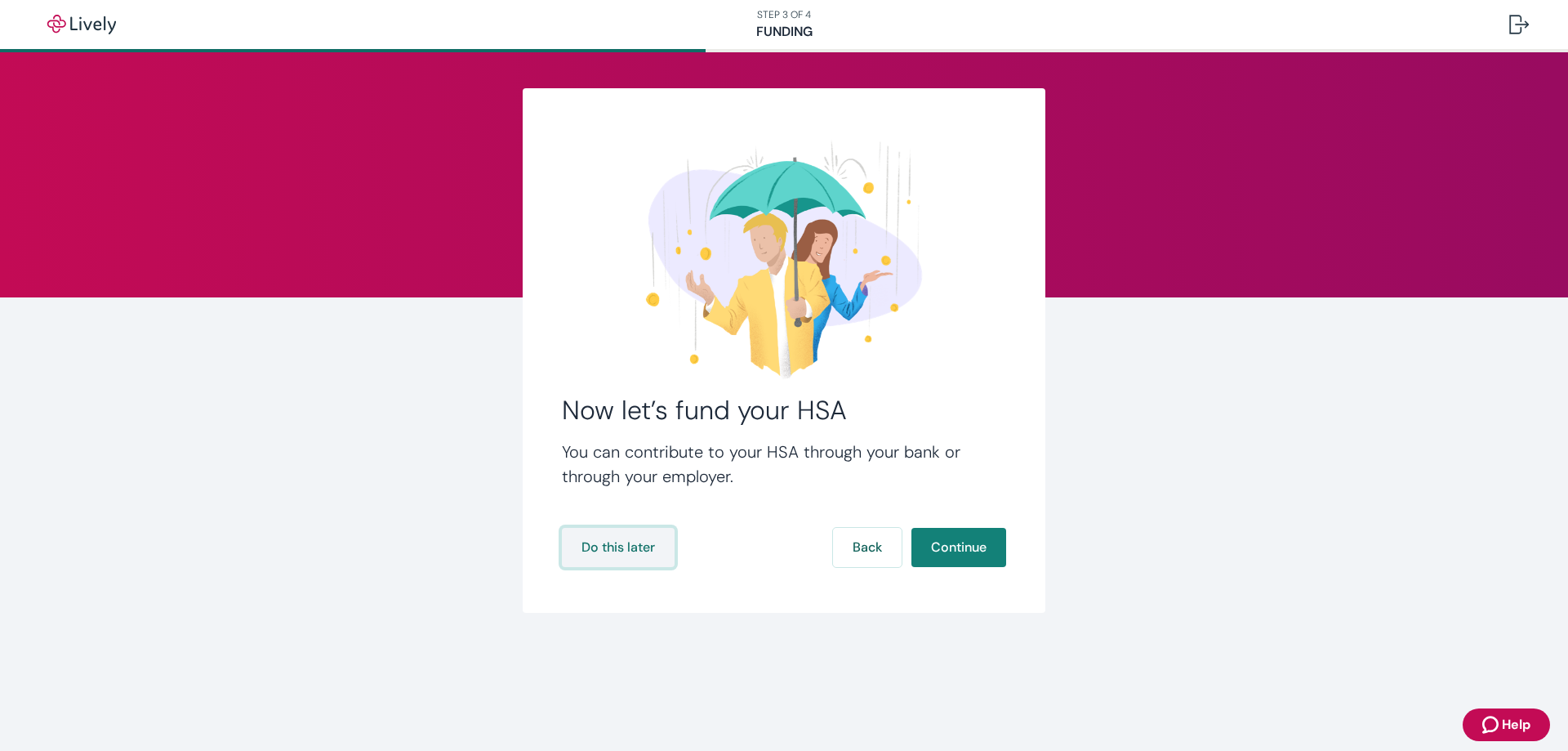
click at [632, 553] on button "Do this later" at bounding box center [618, 547] width 113 height 39
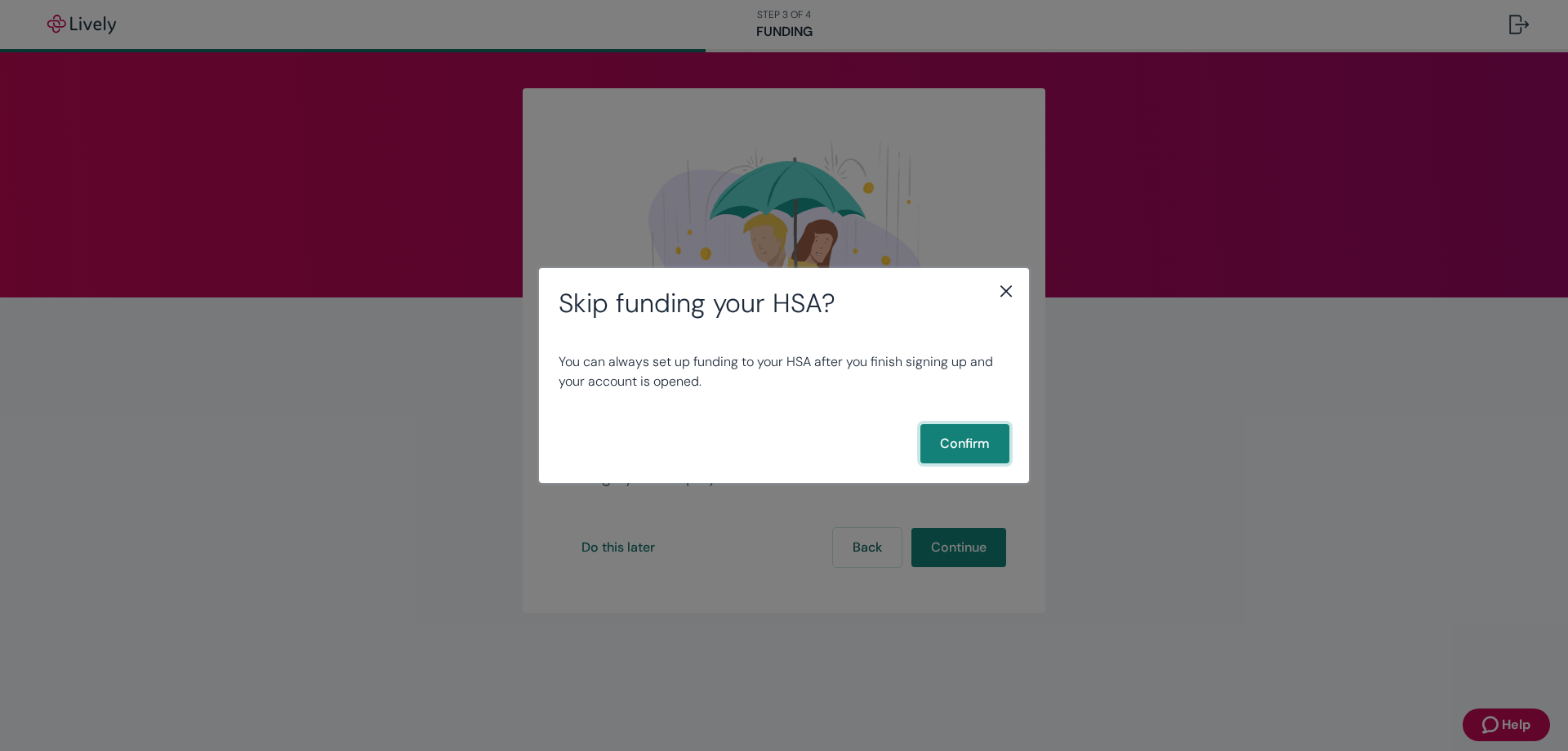
click at [979, 433] on button "Confirm" at bounding box center [964, 443] width 89 height 39
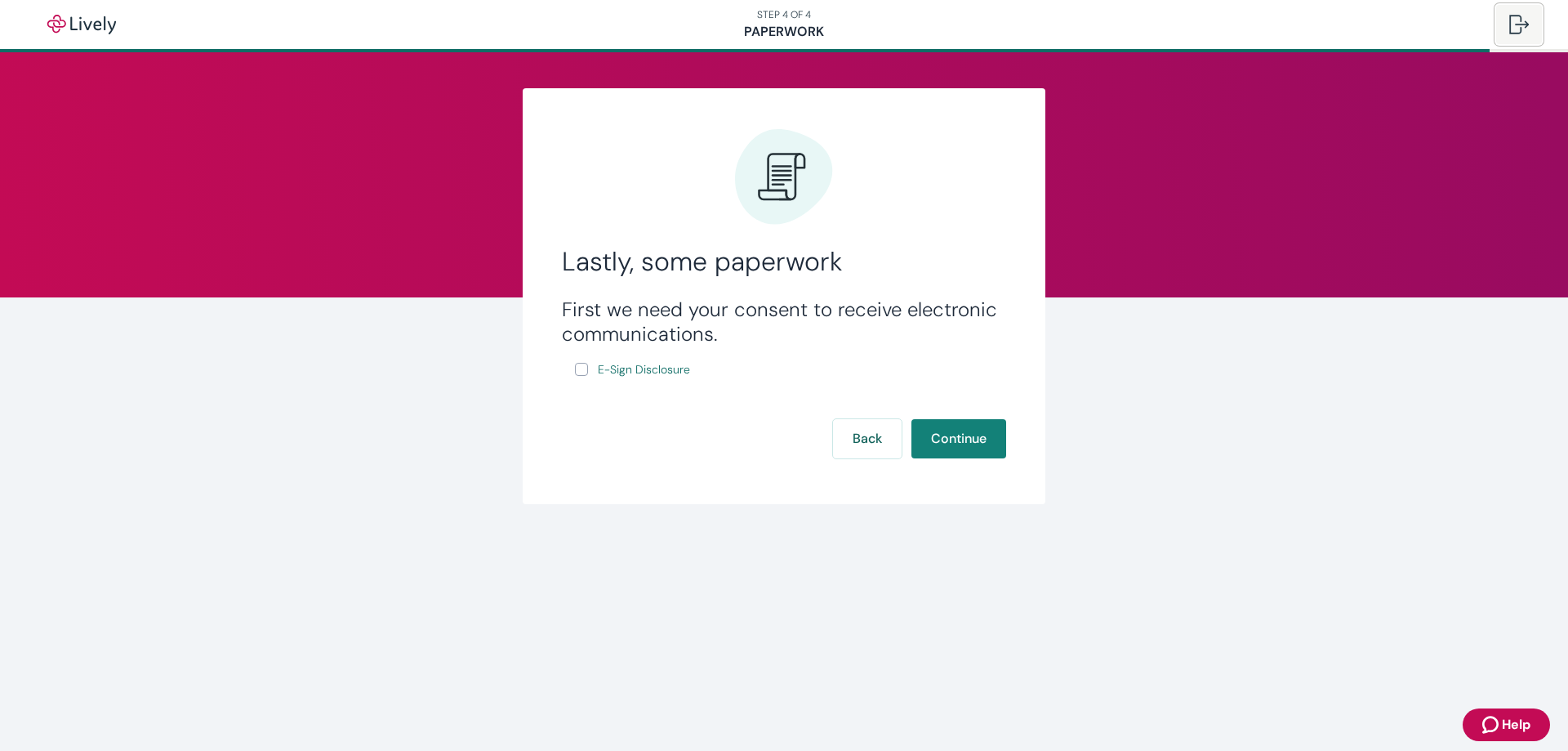
click at [1515, 19] on div at bounding box center [1518, 24] width 20 height 20
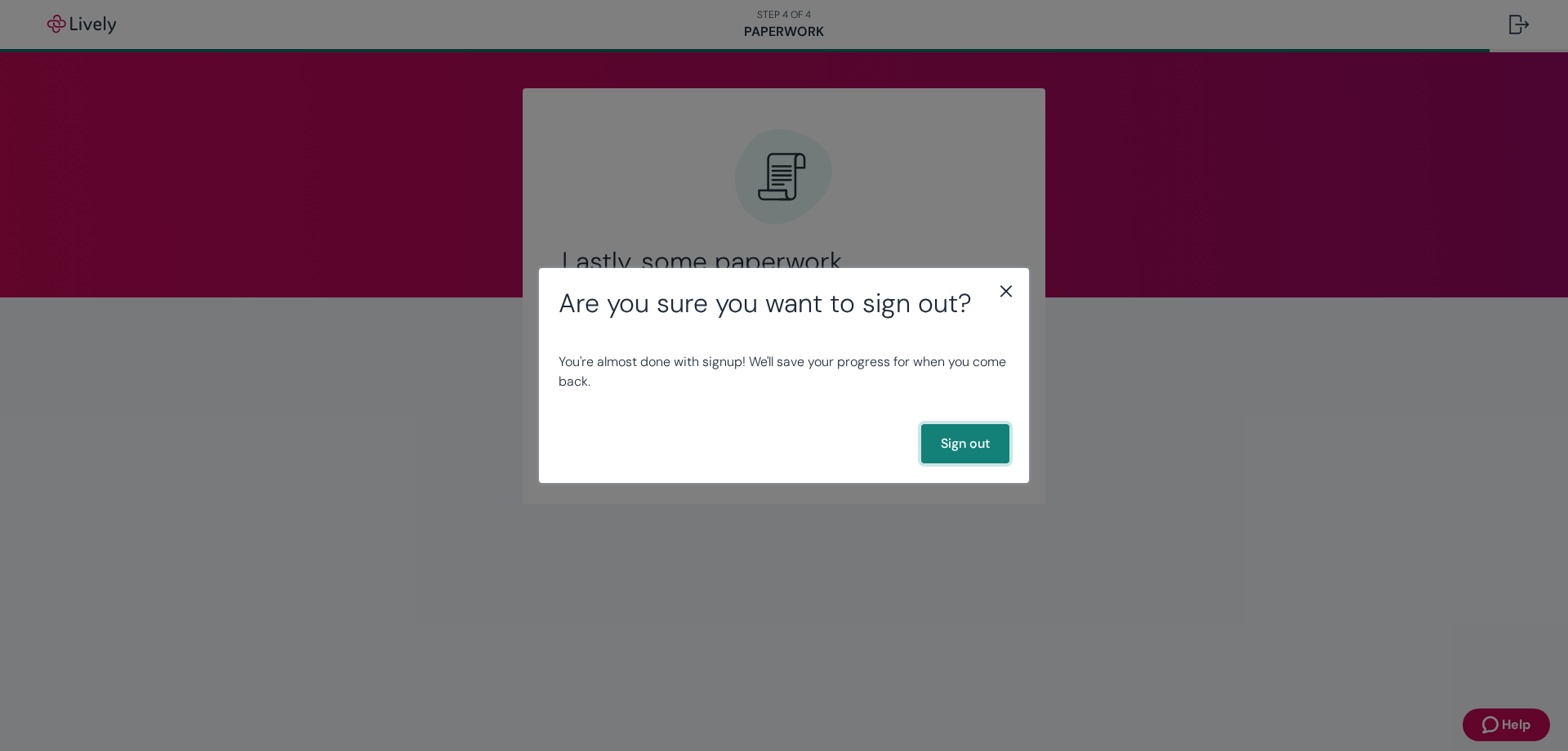
click at [973, 453] on button "Sign out" at bounding box center [964, 443] width 88 height 39
